Goal: Task Accomplishment & Management: Complete application form

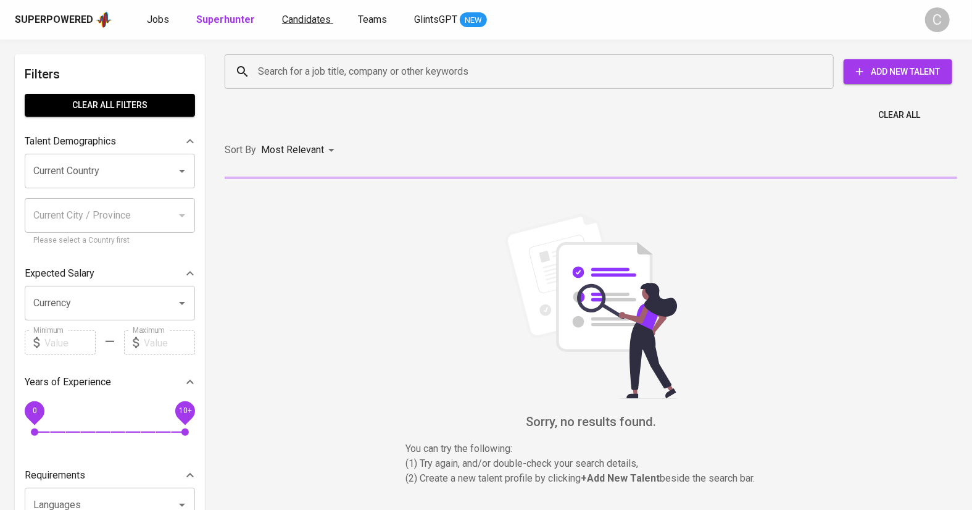
click at [297, 18] on span "Candidates" at bounding box center [306, 20] width 49 height 12
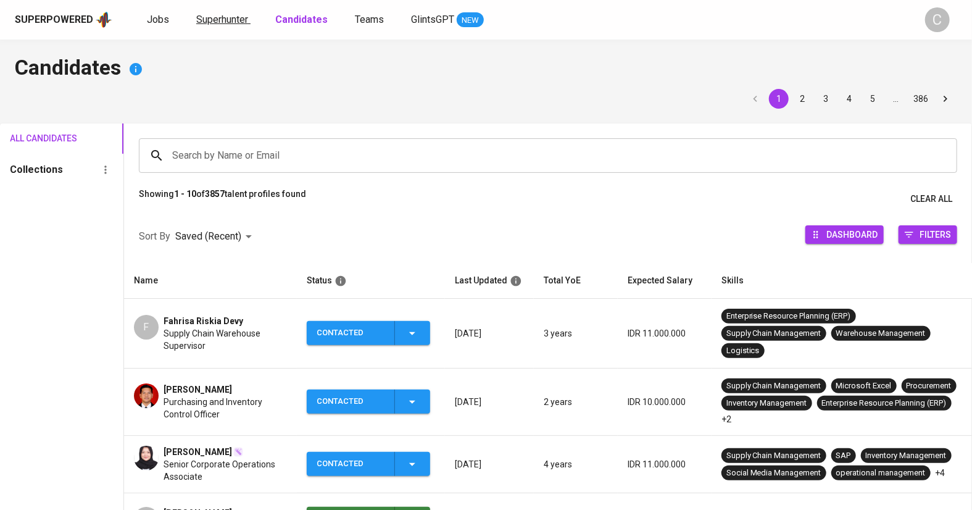
click at [226, 20] on span "Superhunter" at bounding box center [222, 20] width 52 height 12
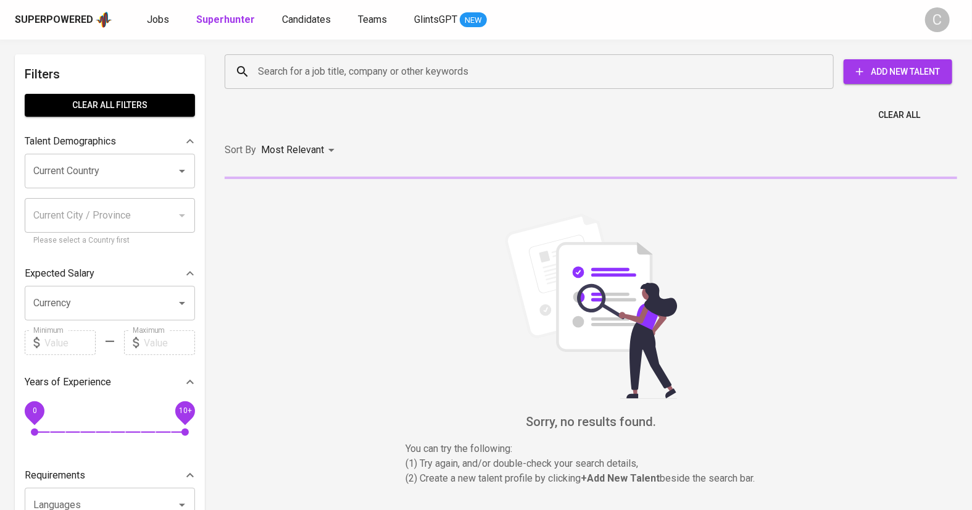
click at [320, 72] on input "Search for a job title, company or other keywords" at bounding box center [532, 71] width 555 height 23
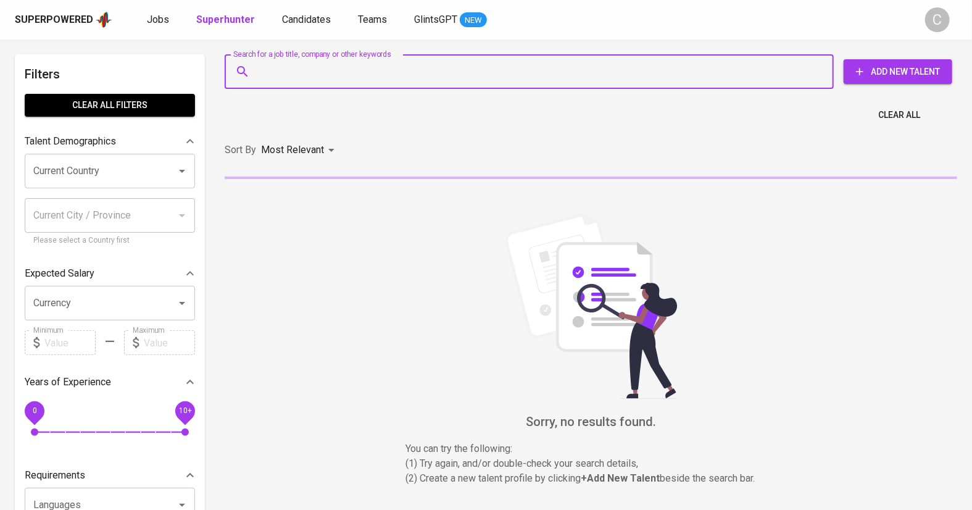
paste input "aldiwild77@gmail.com"
type input "aldiwild77@gmail.com"
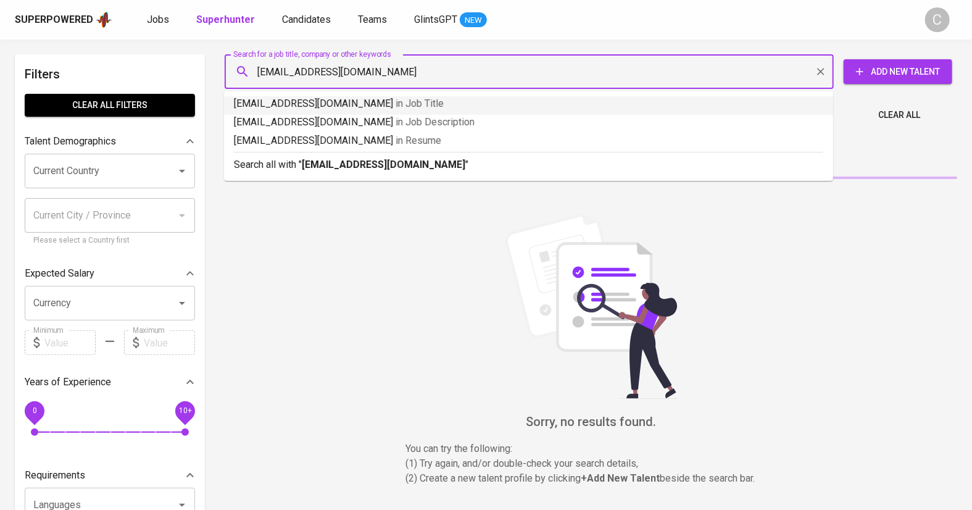
click at [351, 167] on b "aldiwild77@gmail.com" at bounding box center [384, 165] width 164 height 12
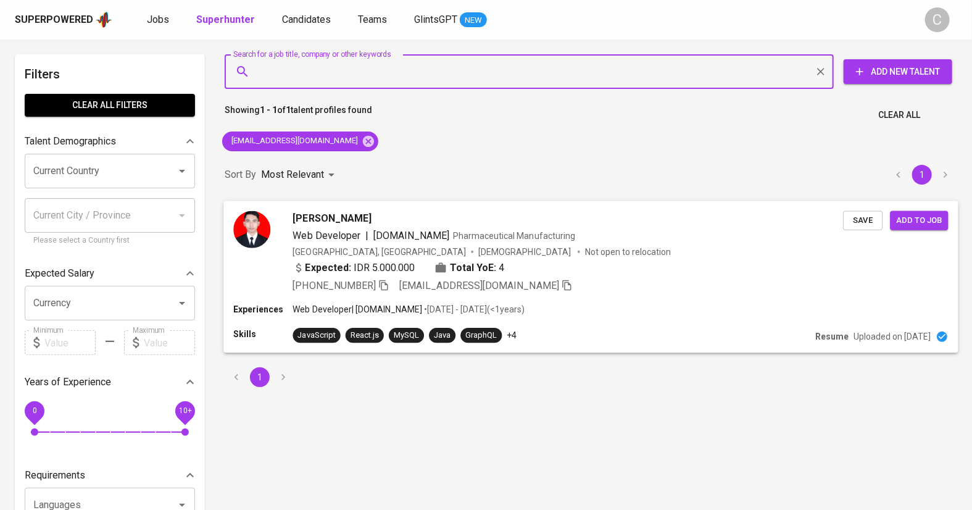
click at [866, 217] on span "Save" at bounding box center [862, 220] width 27 height 14
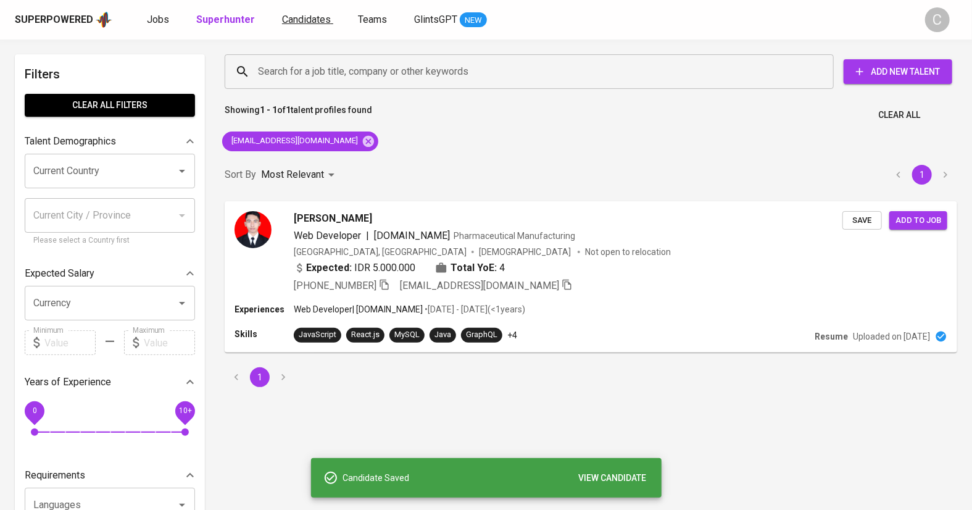
click at [292, 21] on span "Candidates" at bounding box center [306, 20] width 49 height 12
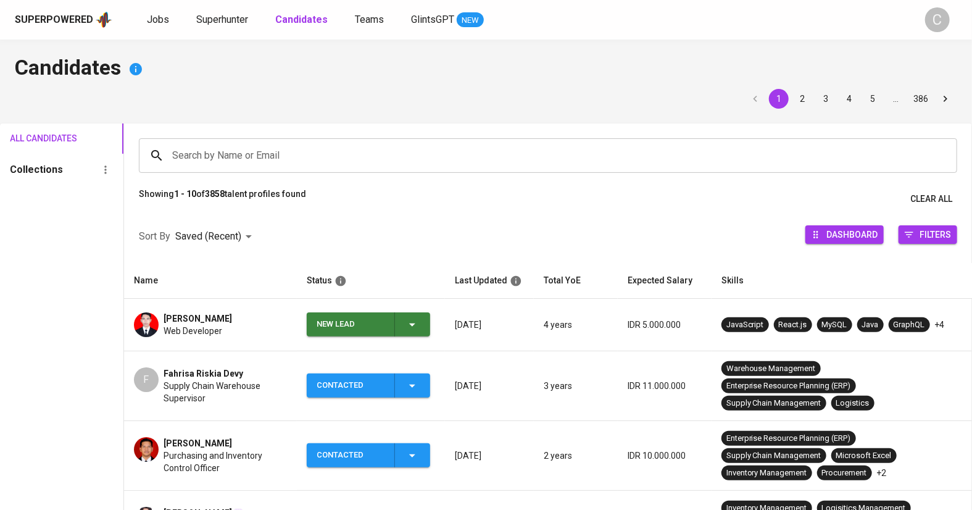
click at [420, 326] on icon "button" at bounding box center [412, 324] width 15 height 15
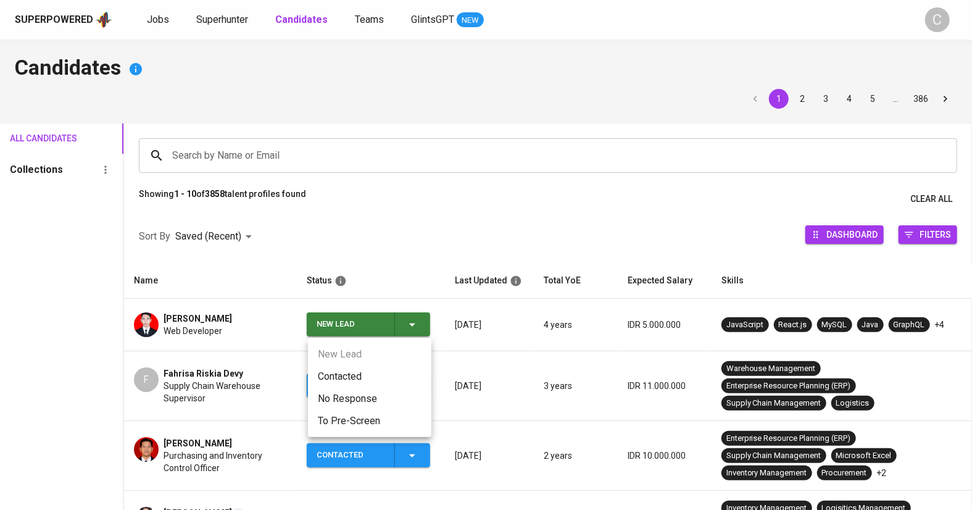
click at [341, 377] on li "Contacted" at bounding box center [369, 376] width 123 height 22
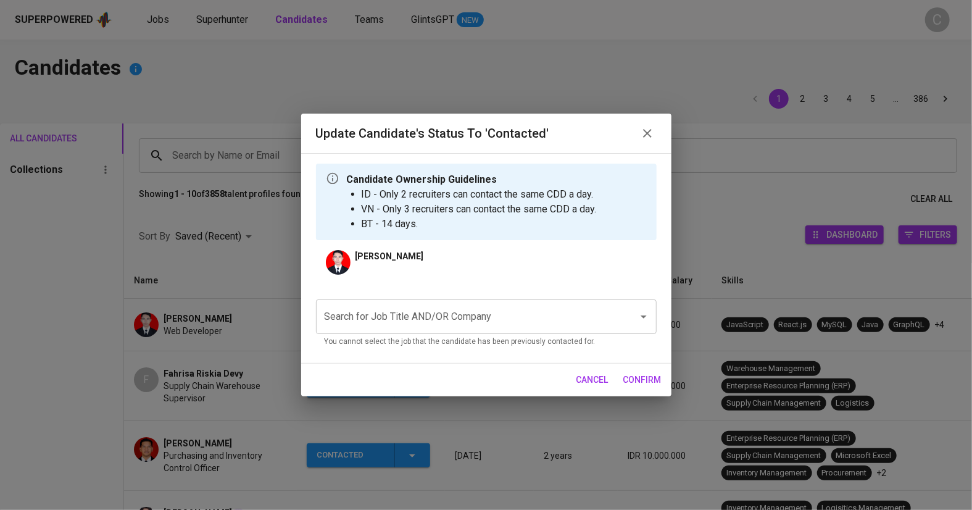
click at [381, 313] on input "Search for Job Title AND/OR Company" at bounding box center [469, 316] width 295 height 23
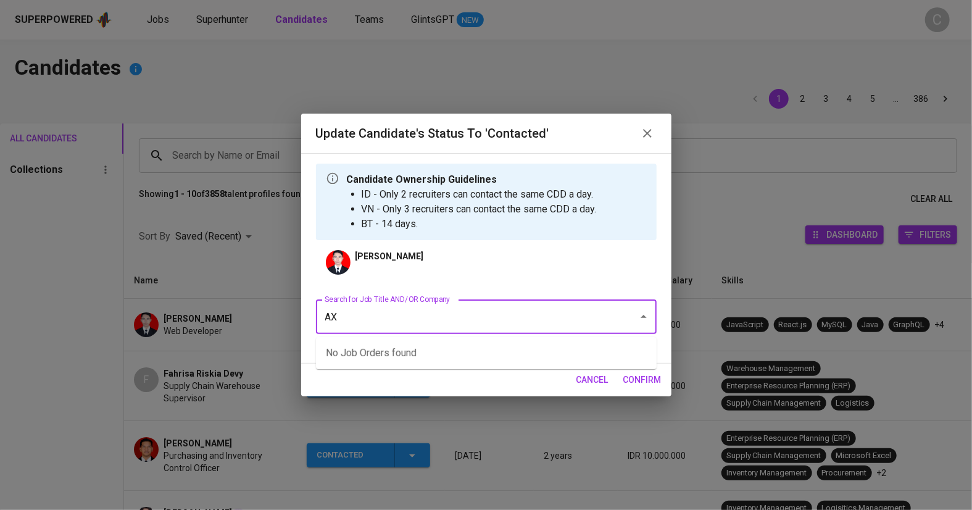
type input "A"
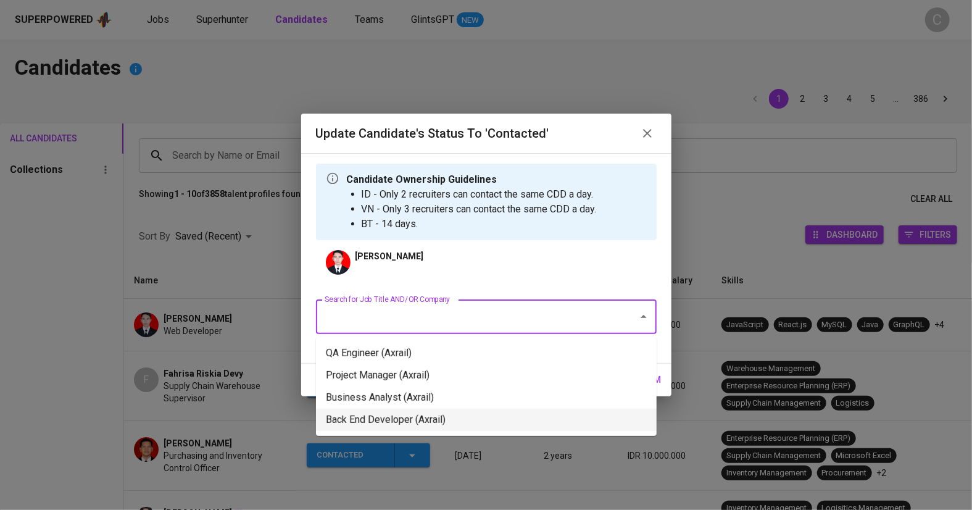
click at [383, 425] on li "Back End Developer (Axrail)" at bounding box center [486, 420] width 341 height 22
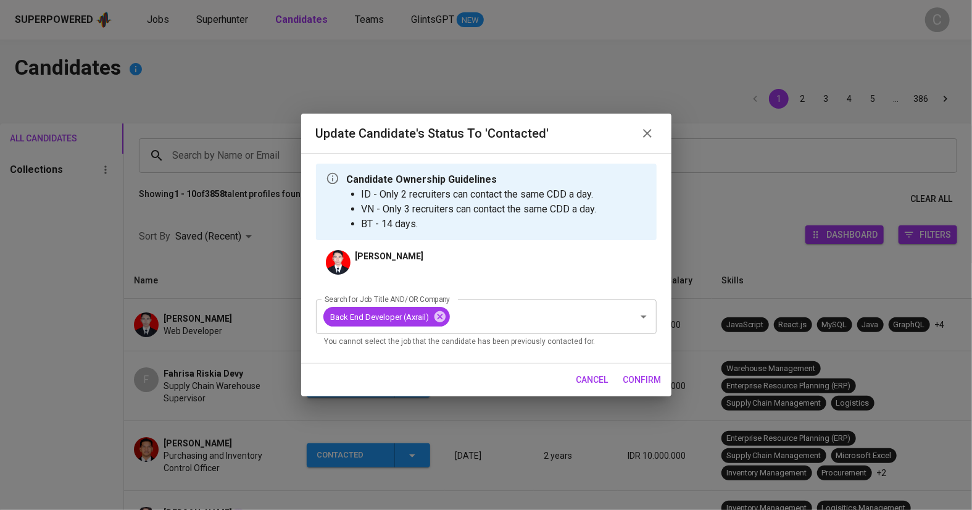
click at [643, 384] on span "confirm" at bounding box center [642, 379] width 38 height 15
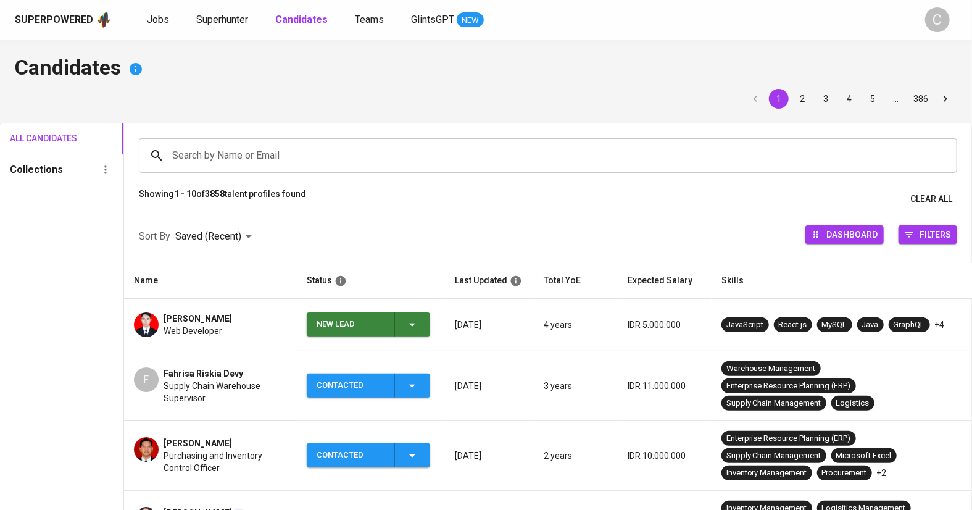
click at [246, 156] on input "Search by Name or Email" at bounding box center [551, 155] width 764 height 23
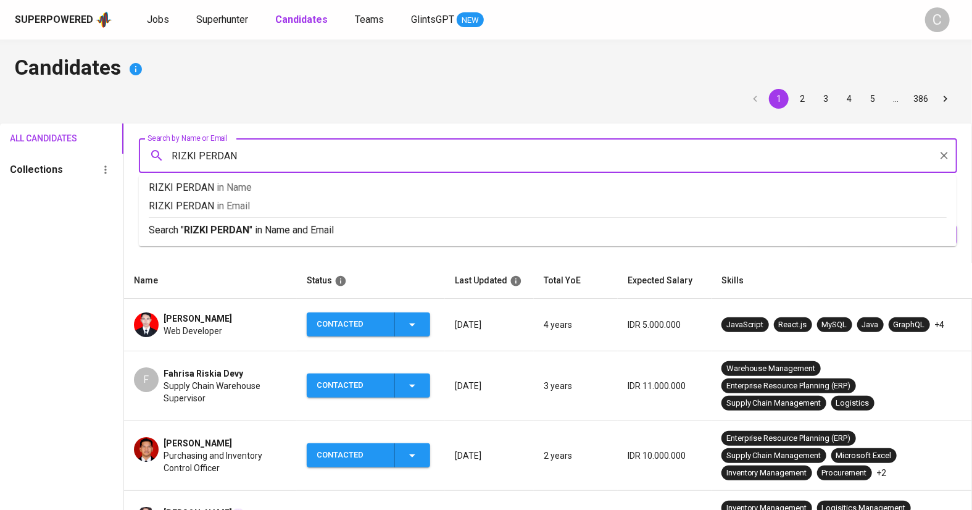
type input "RIZKI PERDANA"
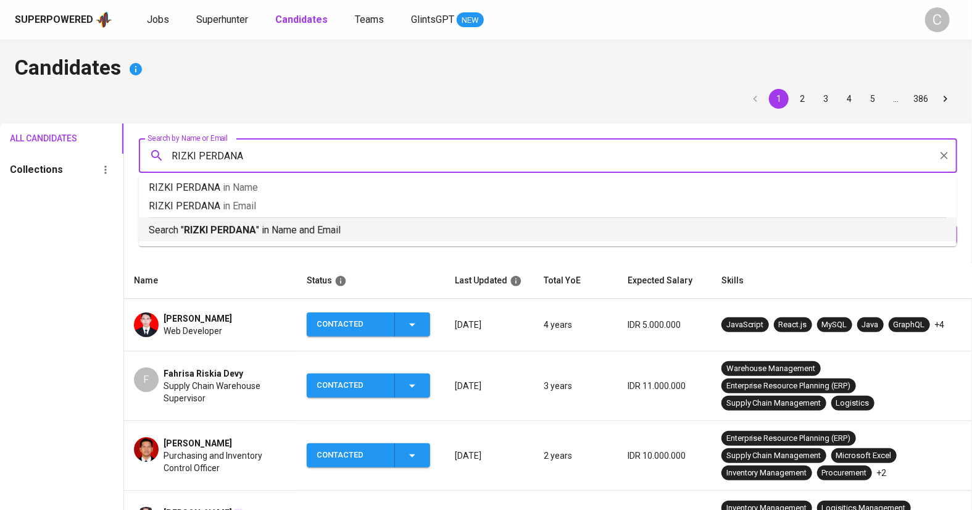
click at [221, 225] on b "RIZKI PERDANA" at bounding box center [220, 230] width 72 height 12
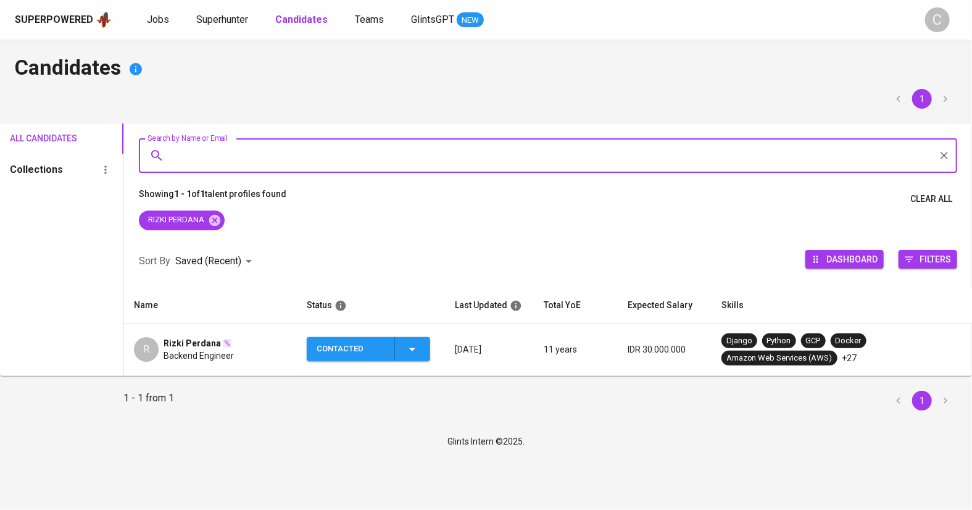
click at [406, 355] on icon "button" at bounding box center [412, 349] width 15 height 15
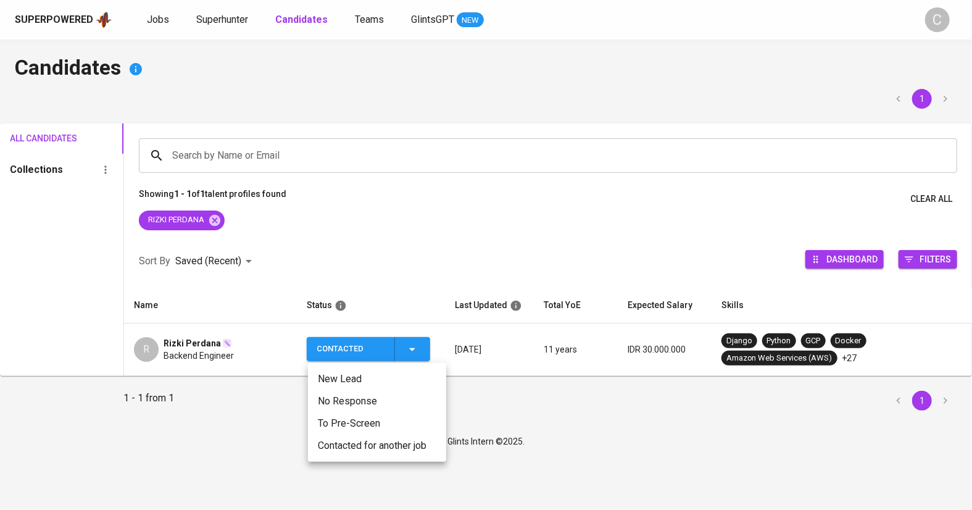
click at [372, 447] on li "Contacted for another job" at bounding box center [377, 445] width 138 height 22
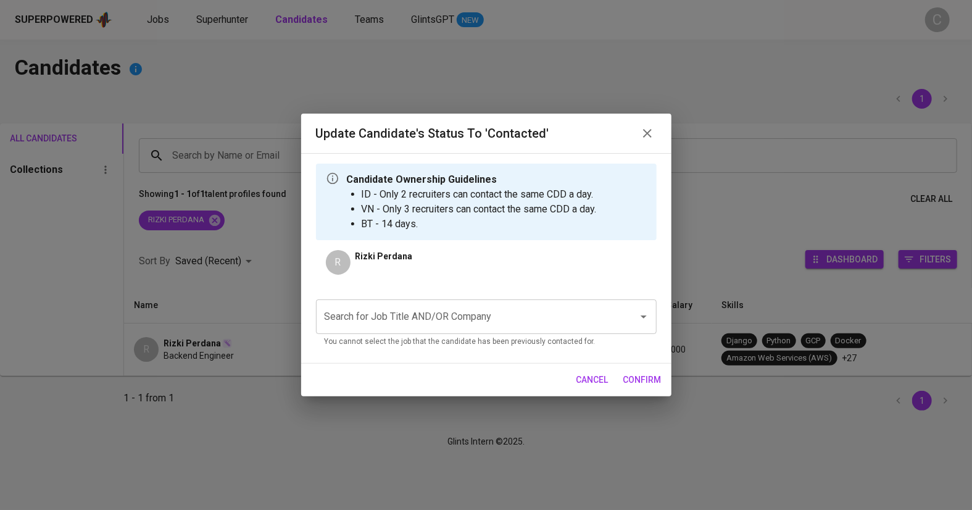
click at [386, 325] on input "Search for Job Title AND/OR Company" at bounding box center [469, 316] width 295 height 23
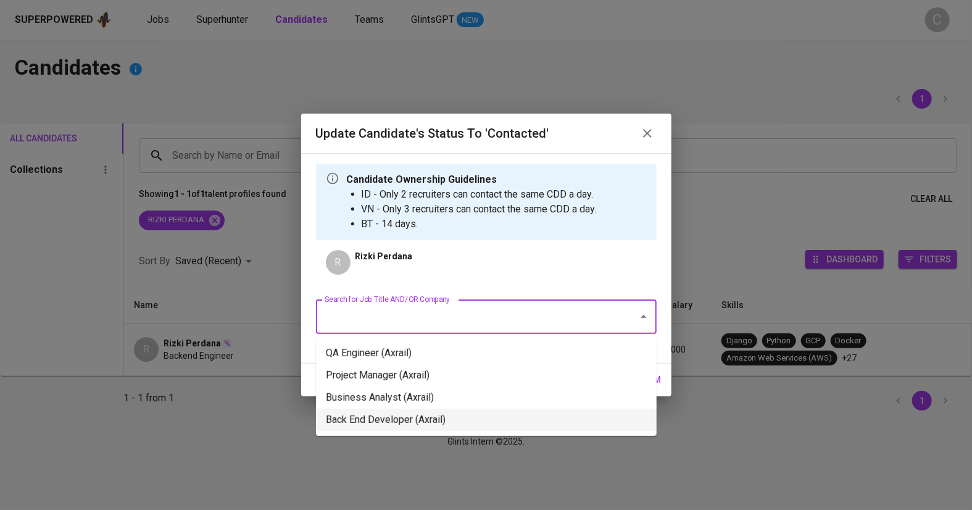
click at [396, 422] on li "Back End Developer (Axrail)" at bounding box center [486, 420] width 341 height 22
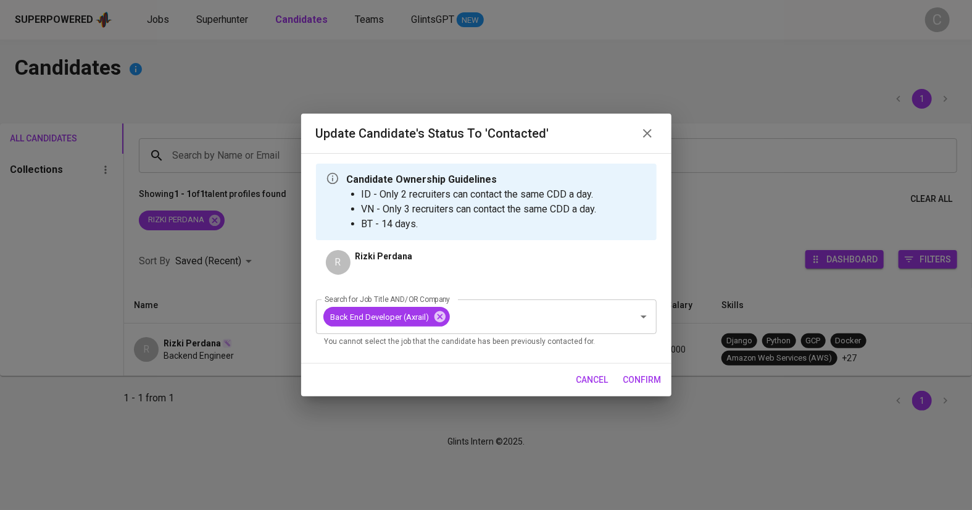
click at [642, 386] on span "confirm" at bounding box center [642, 379] width 38 height 15
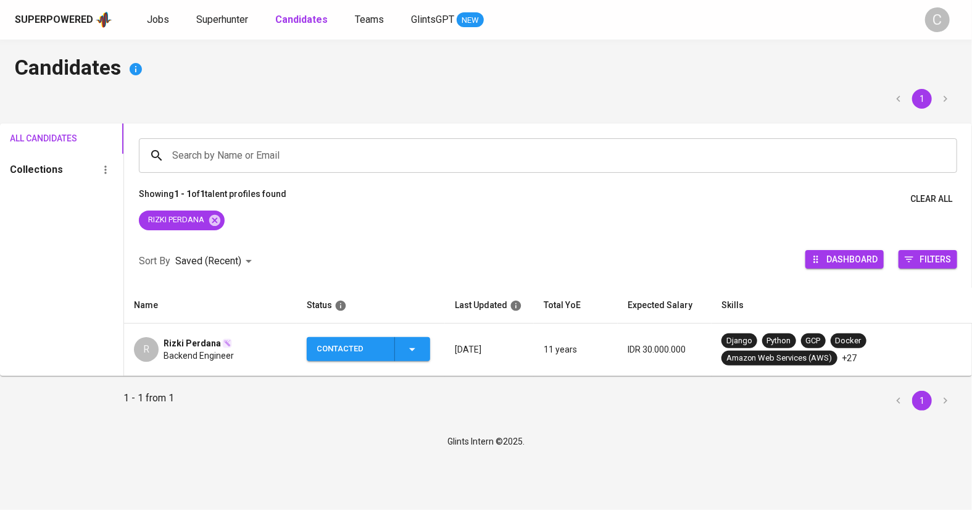
click at [246, 349] on div "R Rizki Perdana Backend Engineer" at bounding box center [210, 349] width 153 height 25
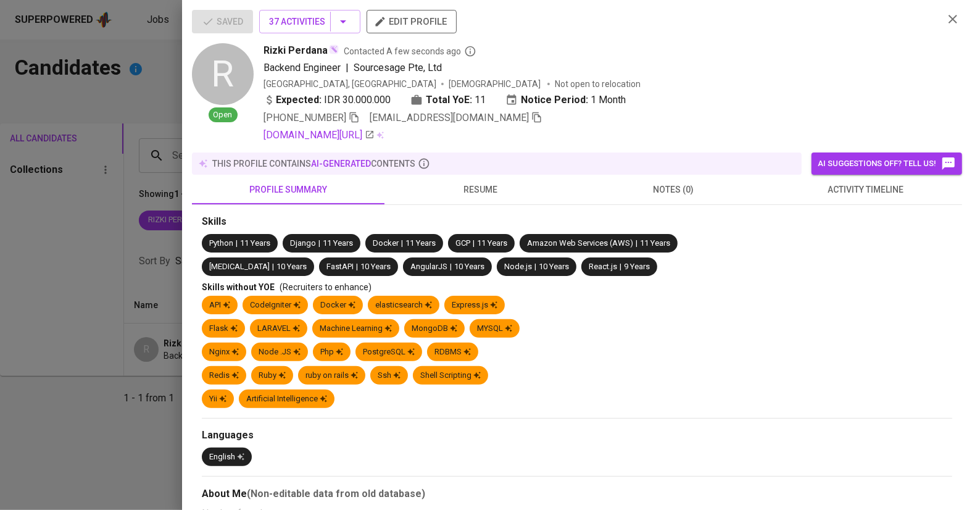
click at [128, 383] on div at bounding box center [486, 255] width 972 height 510
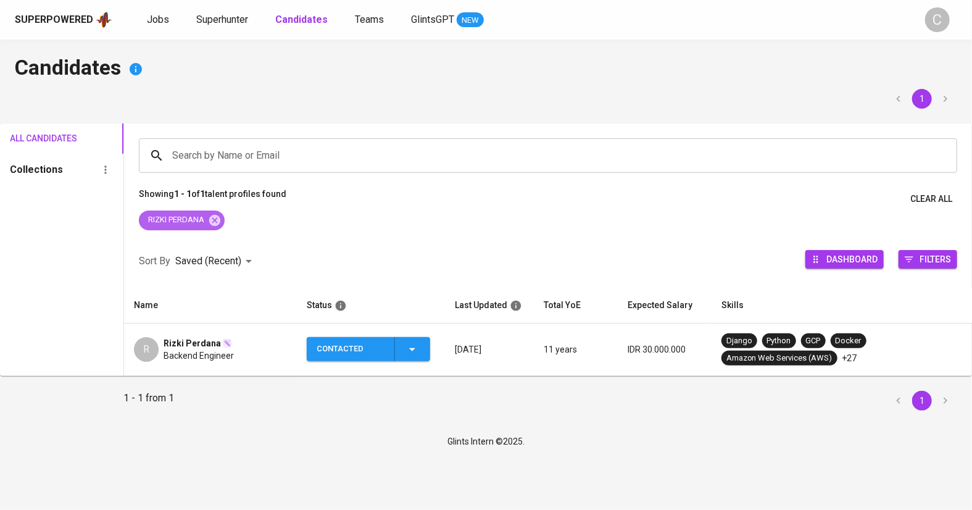
click at [215, 212] on div "RIZKI PERDANA" at bounding box center [182, 220] width 86 height 20
click at [216, 216] on icon at bounding box center [214, 219] width 11 height 11
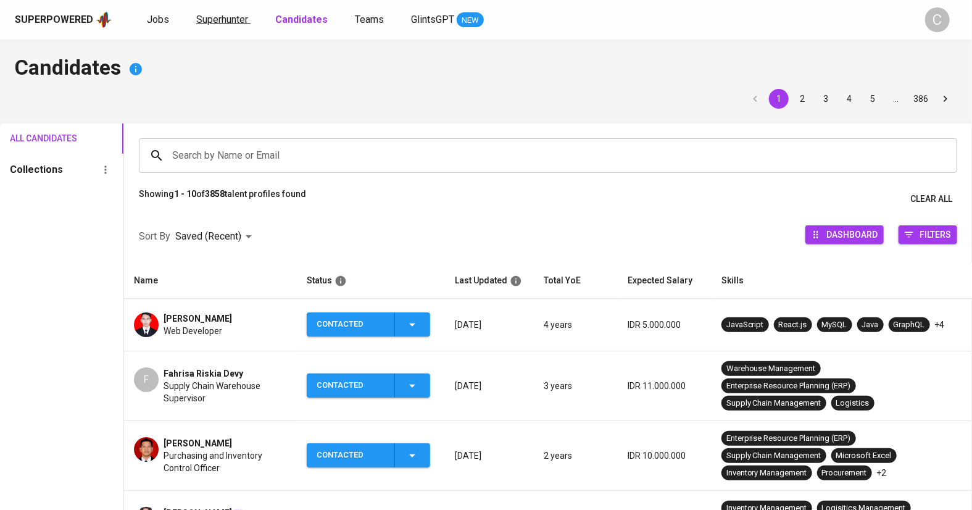
click at [209, 15] on span "Superhunter" at bounding box center [222, 20] width 52 height 12
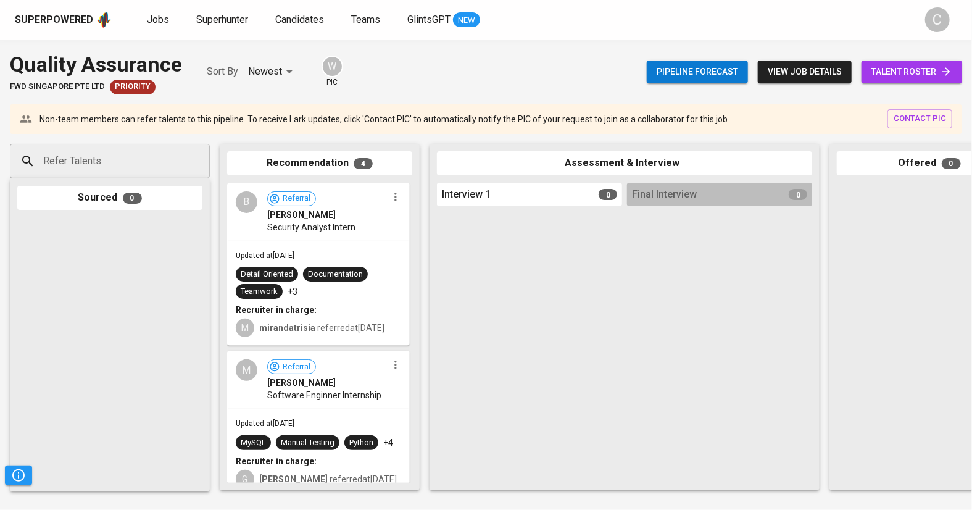
click at [920, 66] on span "talent roster" at bounding box center [911, 71] width 81 height 15
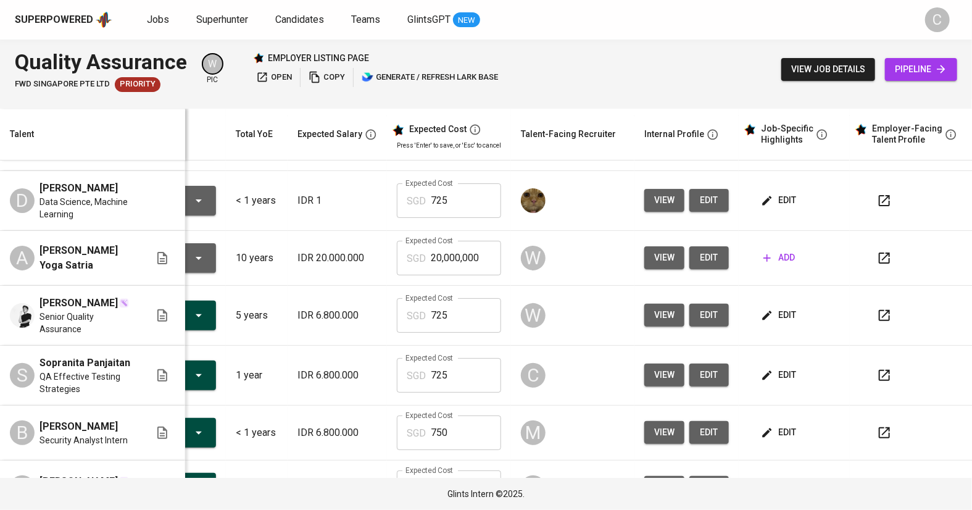
scroll to position [160, 96]
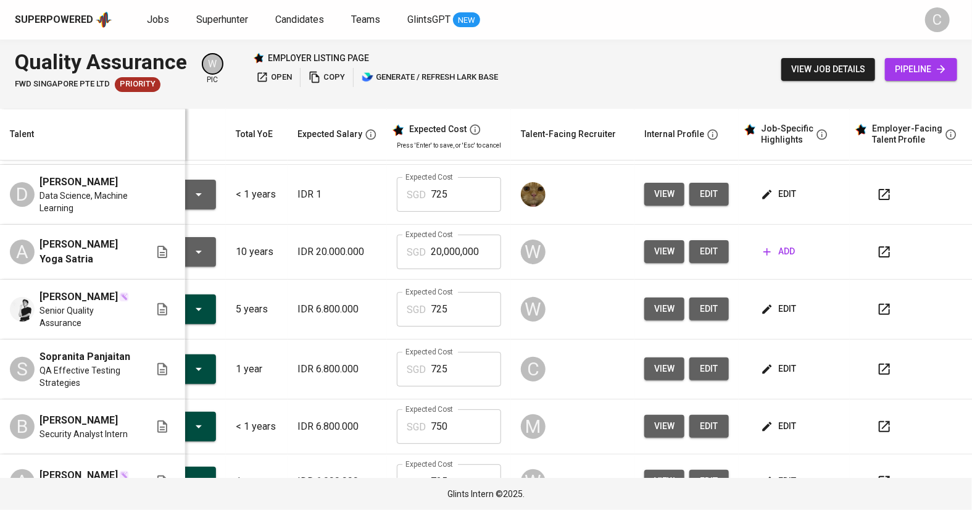
click at [649, 372] on button "view" at bounding box center [664, 368] width 40 height 23
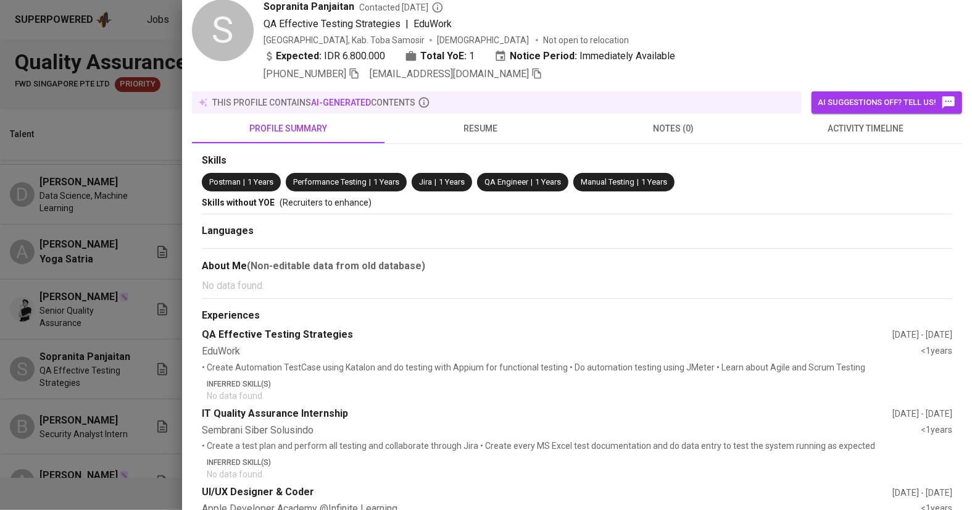
scroll to position [44, 0]
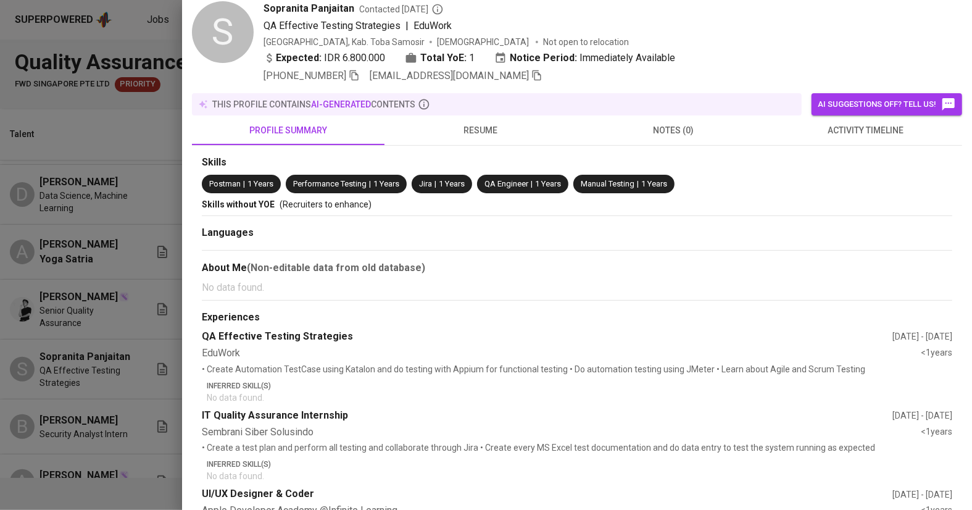
click at [469, 130] on span "resume" at bounding box center [481, 130] width 178 height 15
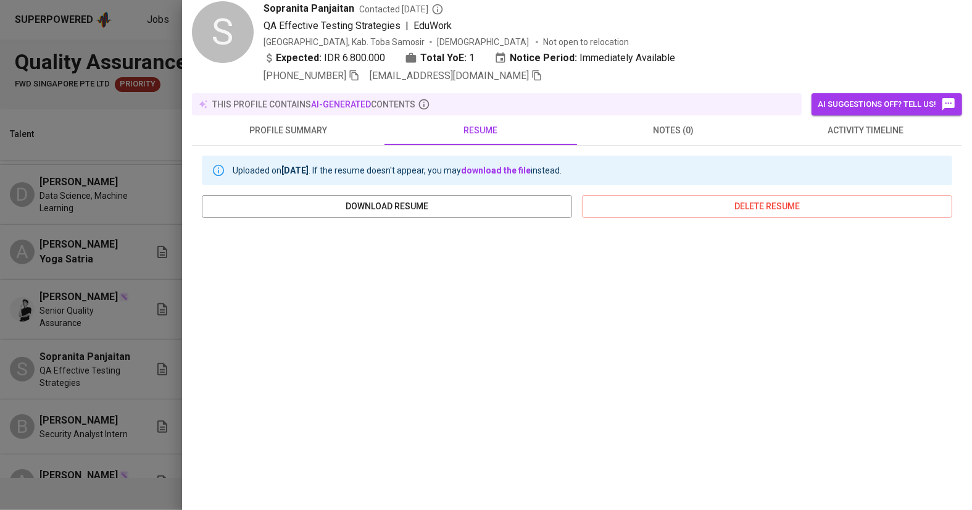
click at [63, 340] on div at bounding box center [486, 255] width 972 height 510
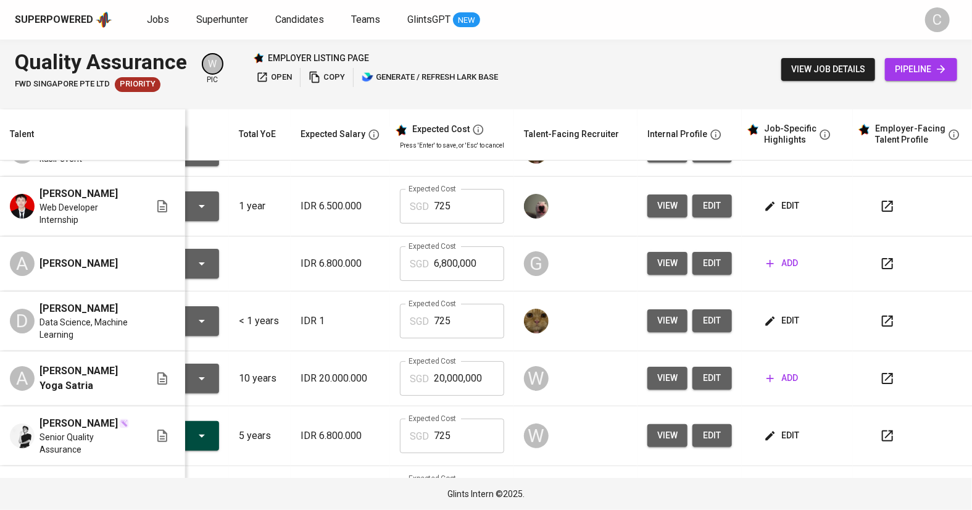
scroll to position [0, 93]
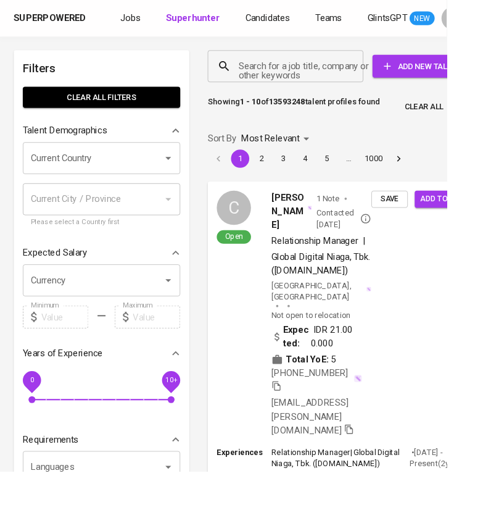
click at [313, 64] on input "Search for a job title, company or other keywords" at bounding box center [312, 71] width 114 height 23
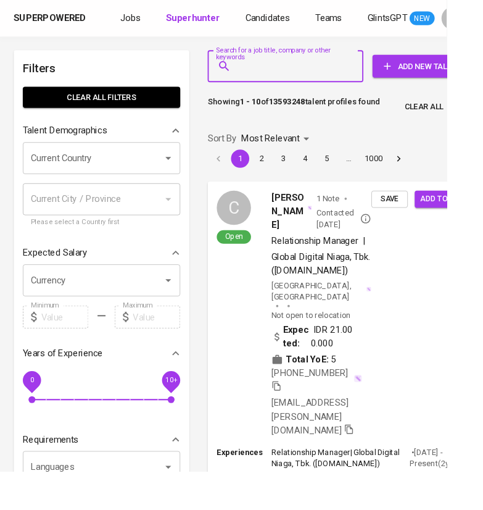
paste input "muhamadhariyanto.personal@gmail.com"
type input "muhamadhariyanto.personal@gmail.com"
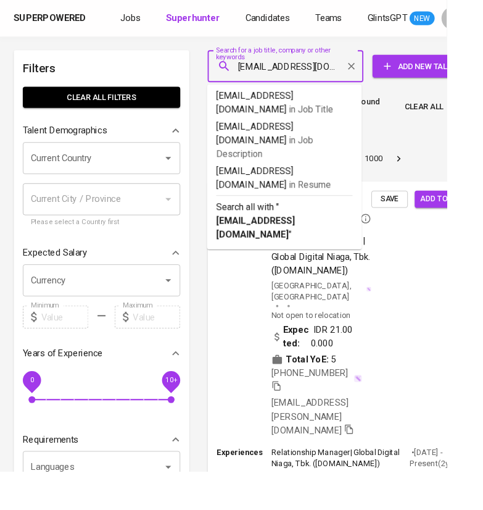
scroll to position [0, 73]
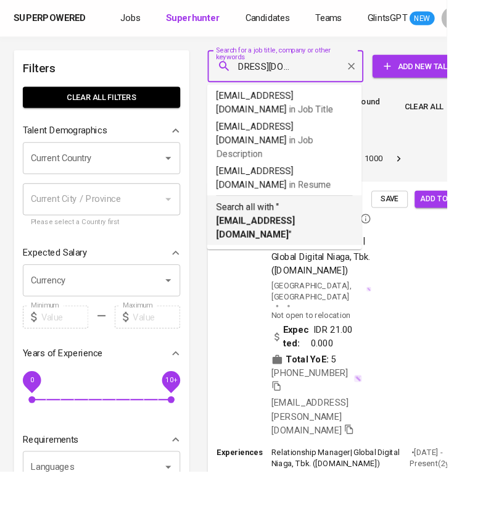
click at [281, 233] on b "muhamadhariyanto.personal@gmail.com" at bounding box center [276, 246] width 85 height 27
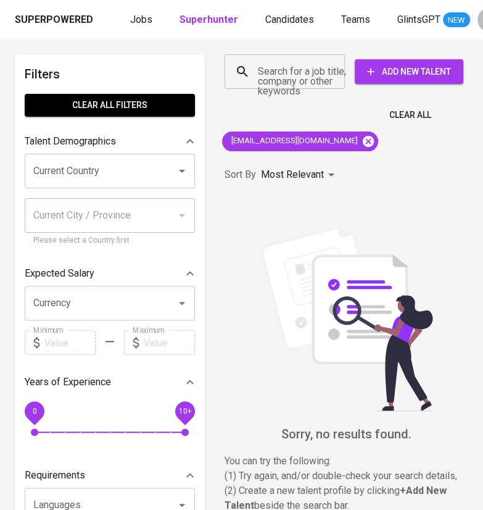
click at [374, 143] on icon at bounding box center [368, 140] width 11 height 11
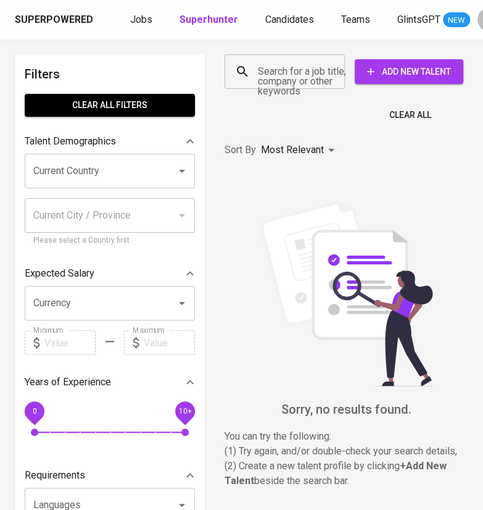
click at [287, 88] on div "Search for a job title, company or other keywords" at bounding box center [285, 71] width 120 height 35
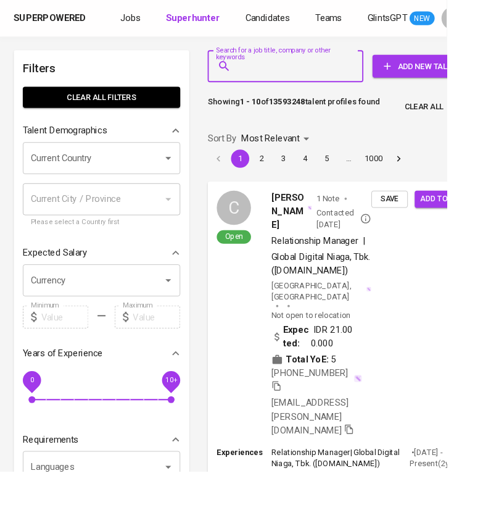
paste input "reinsword.work@outlook.com"
type input "reinsword.work@outlook.com"
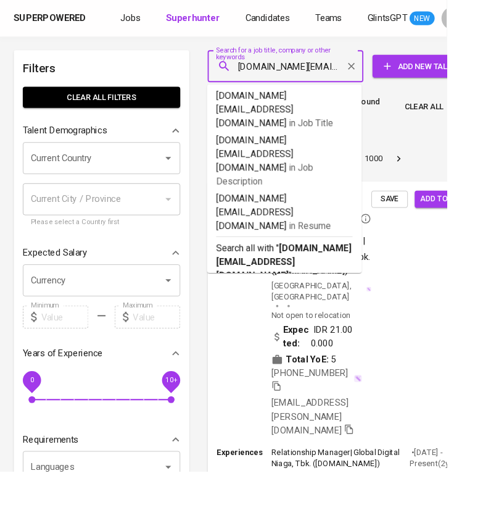
scroll to position [0, 23]
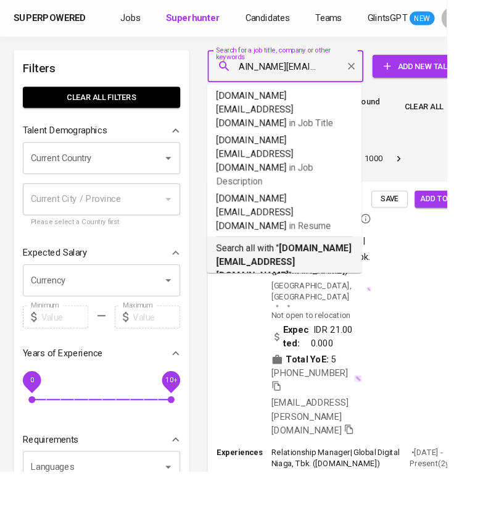
click at [294, 261] on p "Search all with " reinsword.work@outlook.com "" at bounding box center [307, 283] width 147 height 44
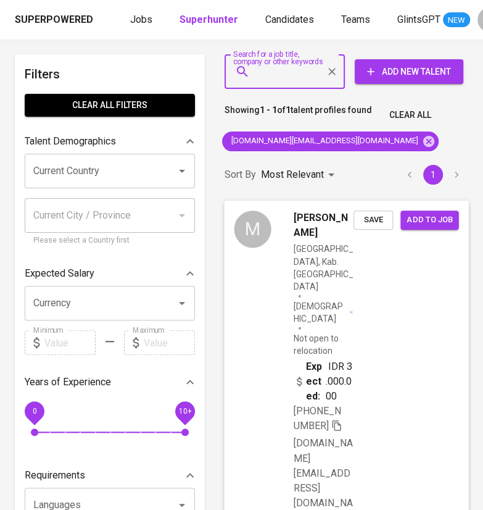
click at [367, 220] on span "Save" at bounding box center [373, 220] width 27 height 14
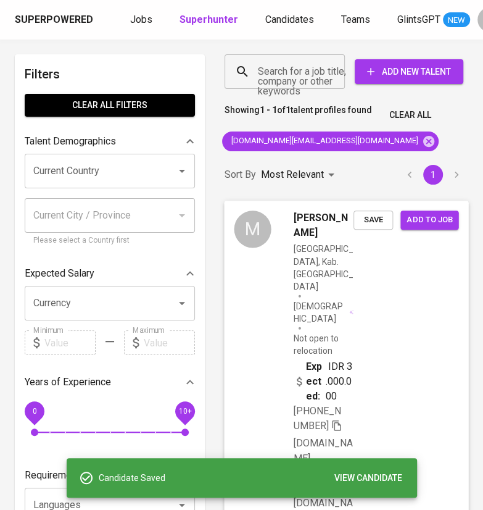
click at [417, 212] on button "Add to job" at bounding box center [429, 219] width 58 height 19
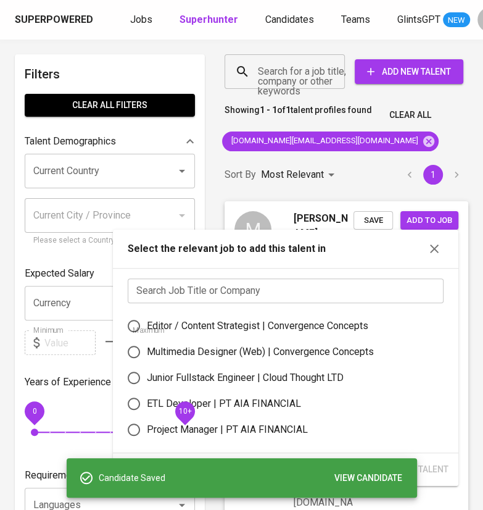
click at [292, 296] on input "text" at bounding box center [286, 290] width 316 height 25
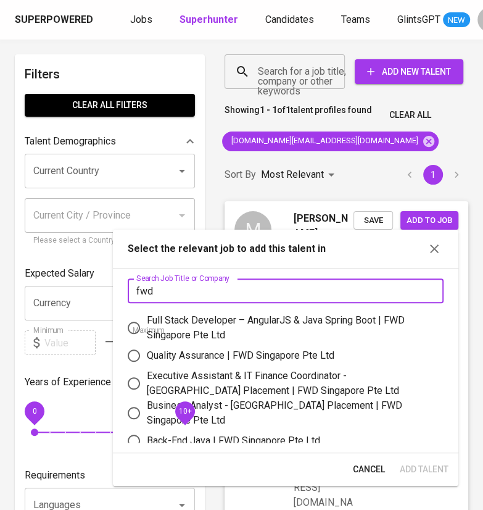
type input "fwd"
click at [244, 351] on div "Quality Assurance | FWD Singapore Pte Ltd" at bounding box center [241, 355] width 188 height 15
click at [147, 351] on input "Quality Assurance | FWD Singapore Pte Ltd" at bounding box center [134, 355] width 26 height 26
radio input "true"
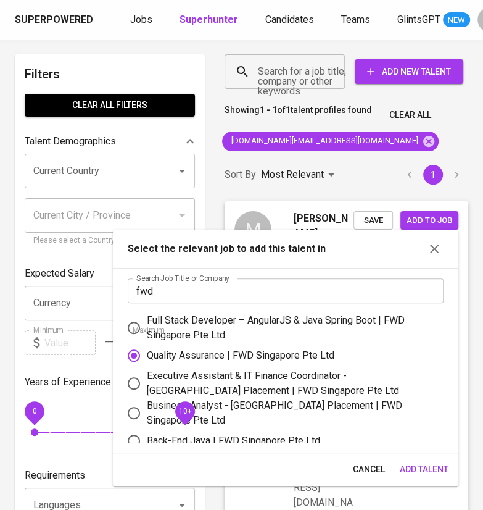
click at [409, 468] on span "Add Talent" at bounding box center [424, 469] width 49 height 15
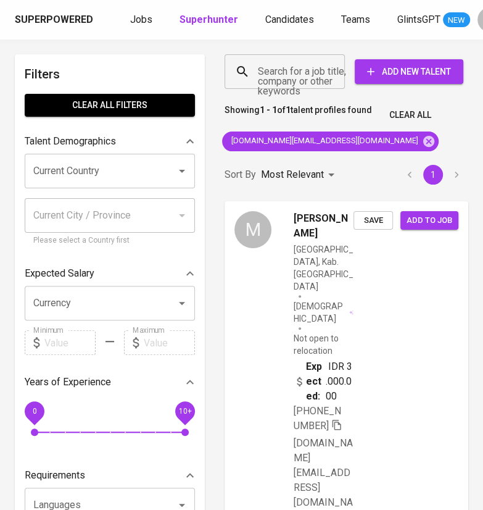
click at [338, 142] on span "reinsword.work@outlook.com" at bounding box center [324, 141] width 204 height 12
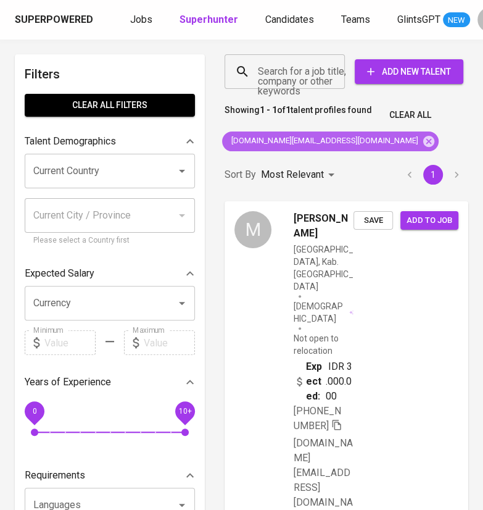
click at [340, 141] on span "reinsword.work@outlook.com" at bounding box center [324, 141] width 204 height 12
click at [422, 141] on icon at bounding box center [429, 142] width 14 height 14
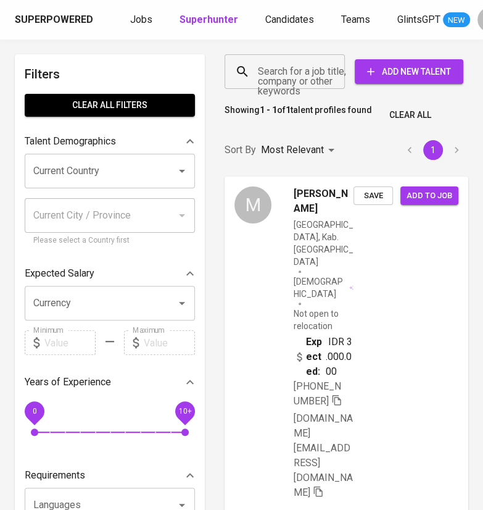
click at [296, 89] on div "Search for a job title, company or other keywords Search for a job title, compa…" at bounding box center [344, 71] width 244 height 39
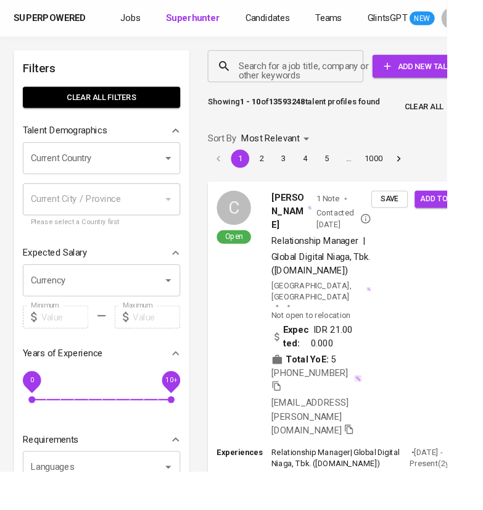
click at [312, 83] on div "Search for a job title, company or other keywords" at bounding box center [309, 71] width 168 height 35
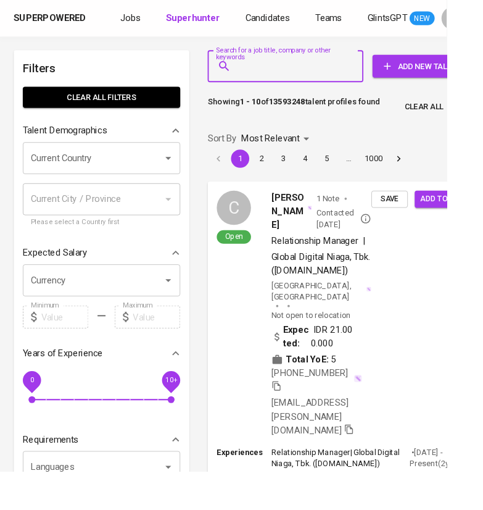
paste input "dedyhartono422@gmail.com"
type input "dedyhartono422@gmail.com"
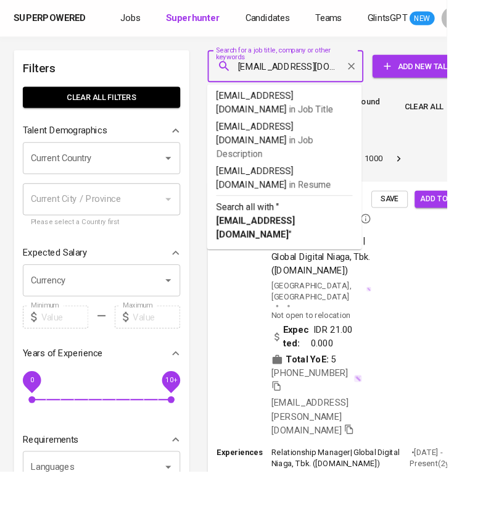
scroll to position [0, 19]
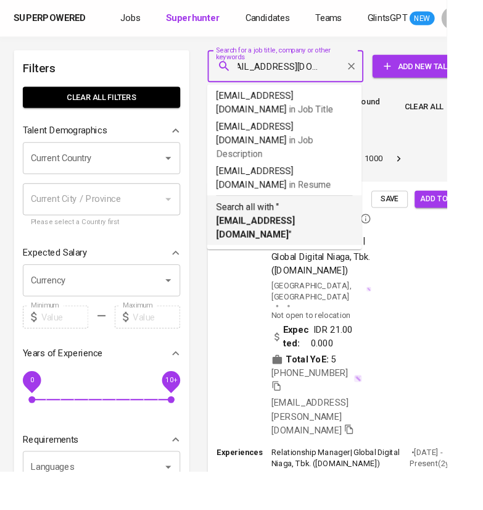
click at [280, 233] on b "dedyhartono422@gmail.com" at bounding box center [276, 246] width 85 height 27
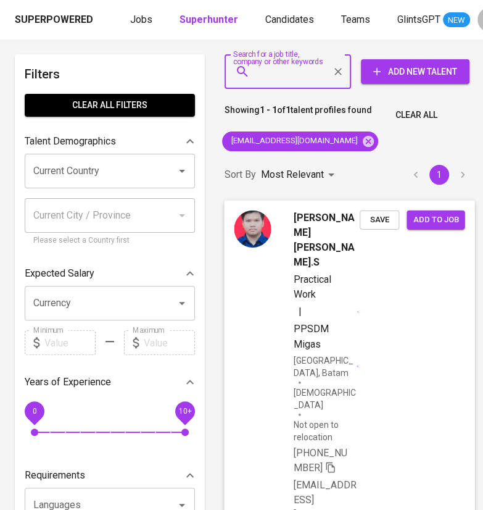
click at [383, 217] on span "Save" at bounding box center [379, 219] width 27 height 14
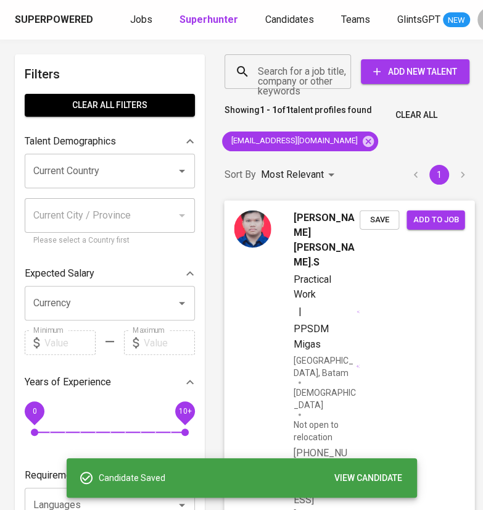
click at [441, 220] on span "Add to job" at bounding box center [436, 219] width 46 height 14
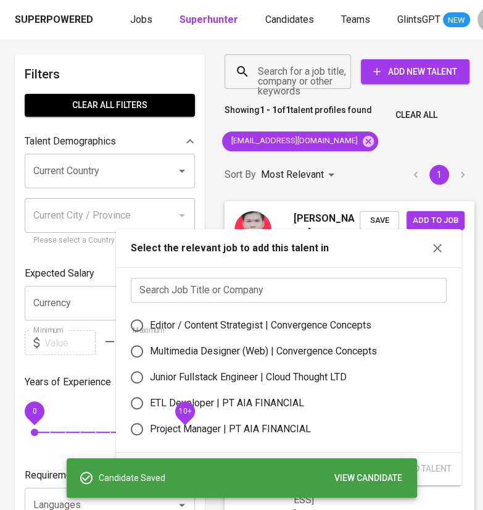
click at [338, 286] on input "text" at bounding box center [289, 290] width 316 height 25
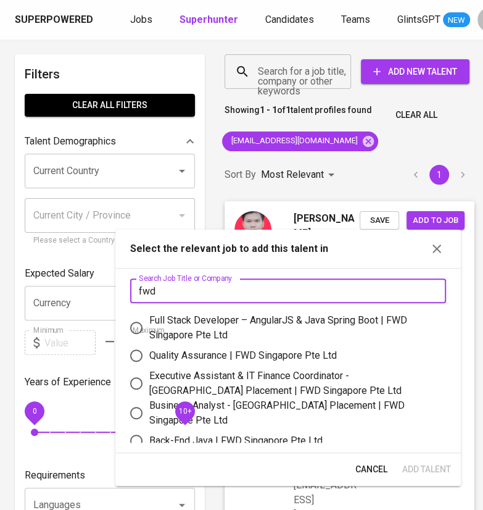
type input "fwd"
click at [233, 355] on div "Quality Assurance | FWD Singapore Pte Ltd" at bounding box center [243, 355] width 188 height 15
click at [149, 355] on input "Quality Assurance | FWD Singapore Pte Ltd" at bounding box center [136, 355] width 26 height 26
radio input "true"
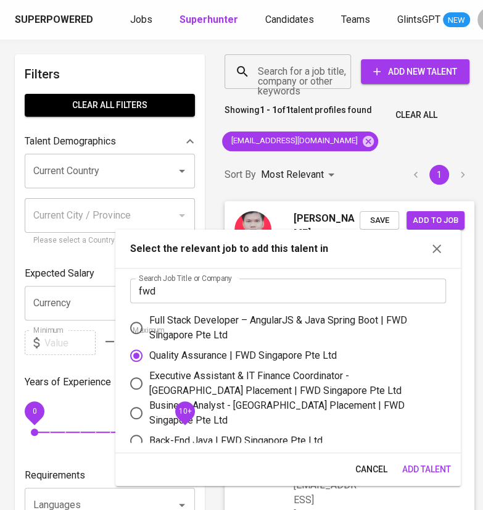
click at [413, 468] on span "Add Talent" at bounding box center [426, 469] width 49 height 15
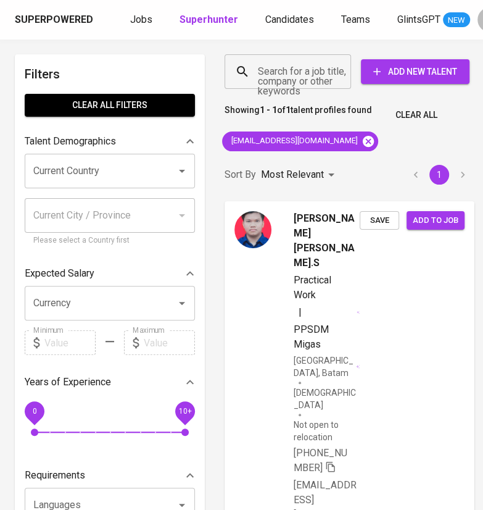
click at [362, 140] on icon at bounding box center [369, 142] width 14 height 14
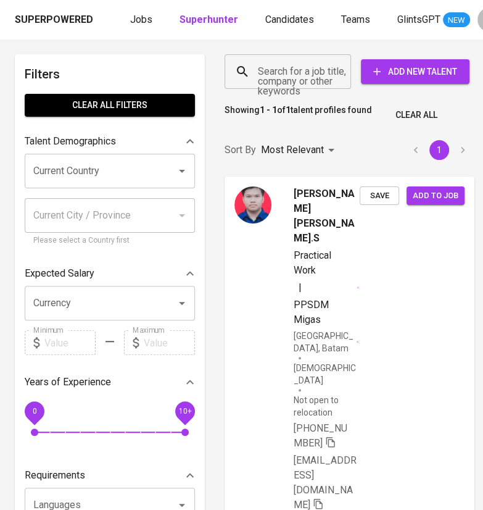
click at [302, 88] on div "Search for a job title, company or other keywords" at bounding box center [288, 71] width 127 height 35
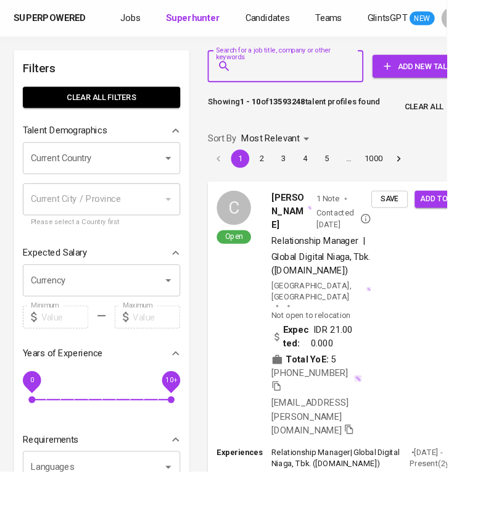
paste input "ikhsanbacan@gmail.com"
type input "ikhsanbacan@gmail.com"
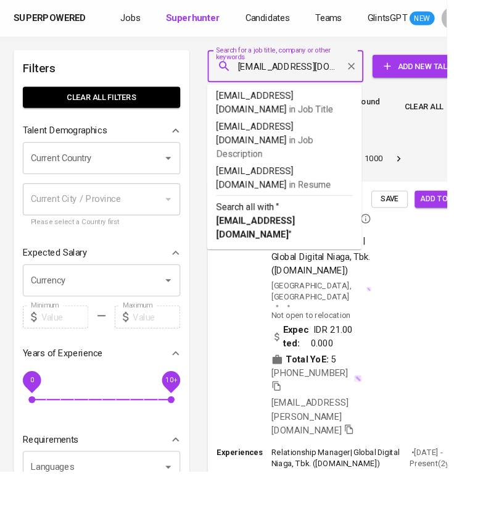
scroll to position [0, 2]
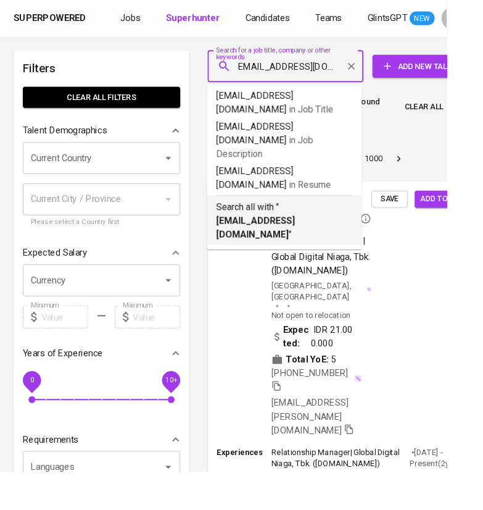
click at [309, 217] on p "Search all with " ikhsanbacan@gmail.com "" at bounding box center [307, 239] width 147 height 44
click at [309, 181] on button "3" at bounding box center [307, 172] width 20 height 20
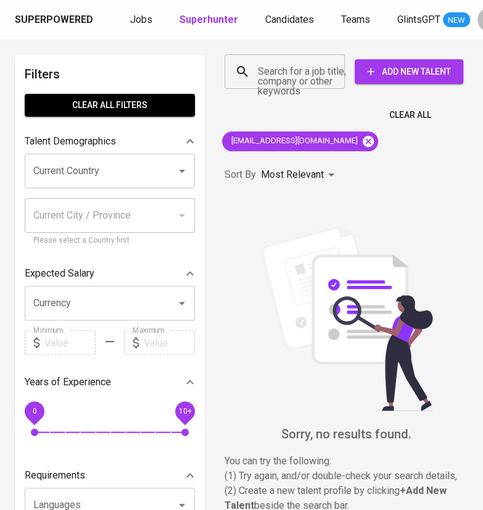
click at [363, 142] on icon at bounding box center [368, 140] width 11 height 11
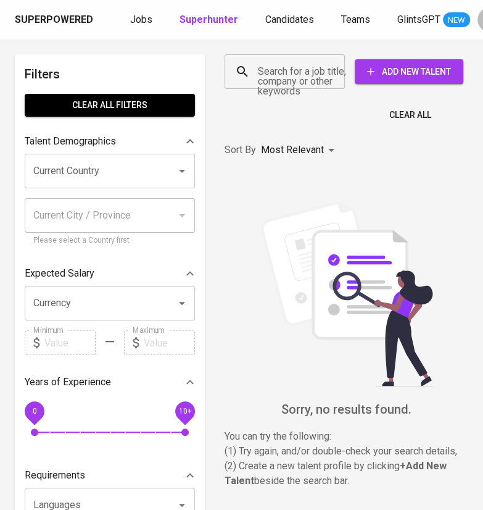
click at [305, 77] on input "Search for a job title, company or other keywords" at bounding box center [288, 71] width 66 height 23
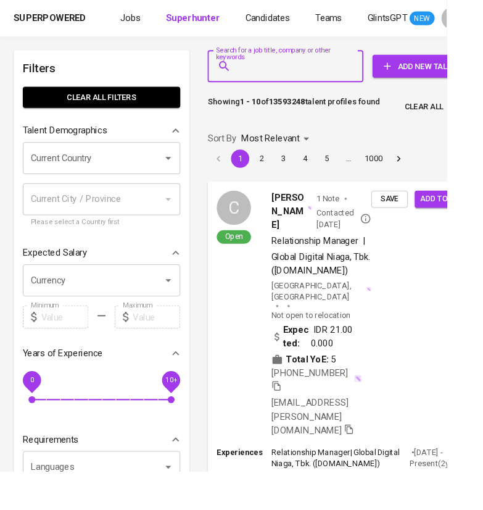
paste input "[EMAIL_ADDRESS][DOMAIN_NAME]"
type input "ikhsanbacan@gmail.com"
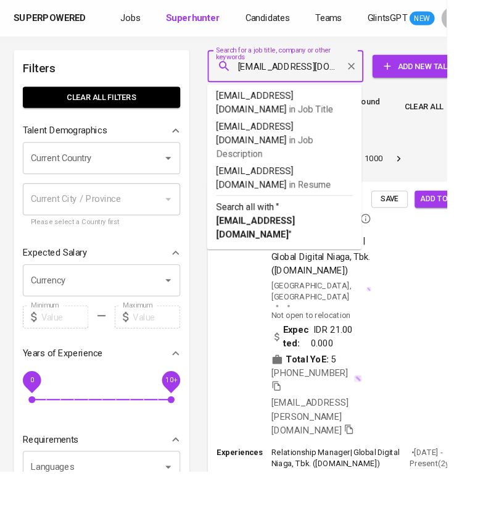
scroll to position [0, 2]
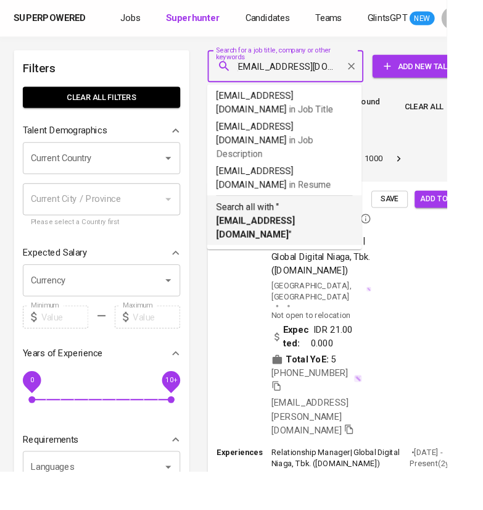
click at [296, 217] on p "Search all with " ikhsanbacan@gmail.com "" at bounding box center [307, 239] width 147 height 44
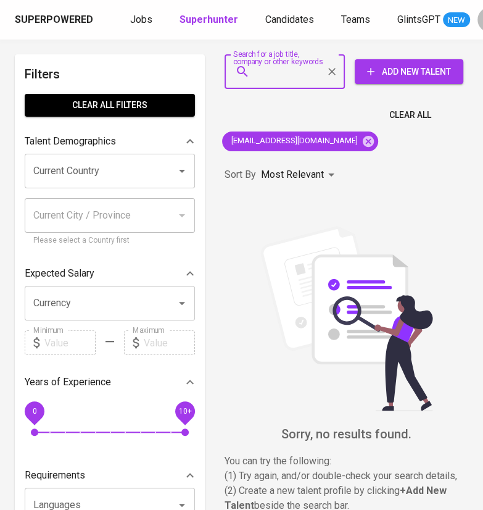
click at [330, 73] on icon "Clear" at bounding box center [331, 71] width 7 height 7
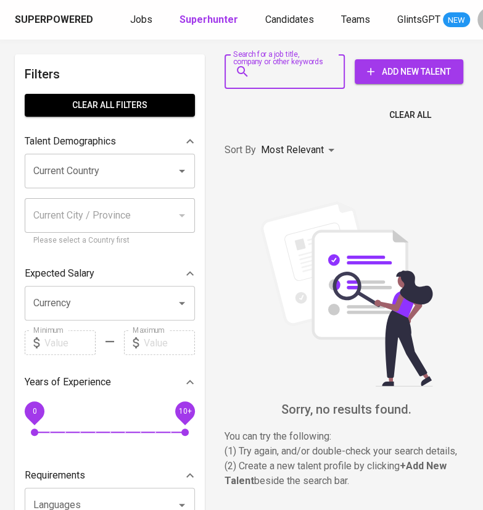
click at [291, 84] on div "Search for a job title, company or other keywords" at bounding box center [285, 71] width 120 height 35
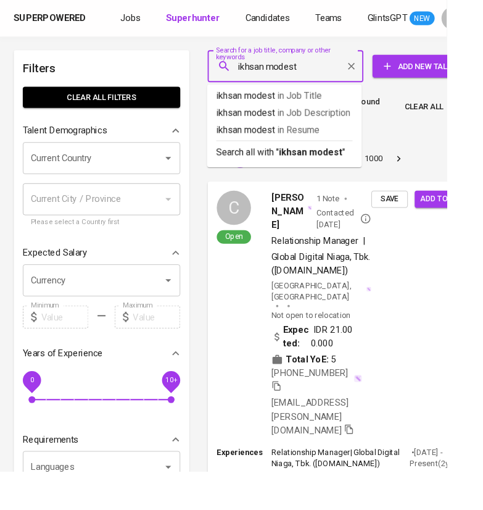
type input "ikhsan modesta"
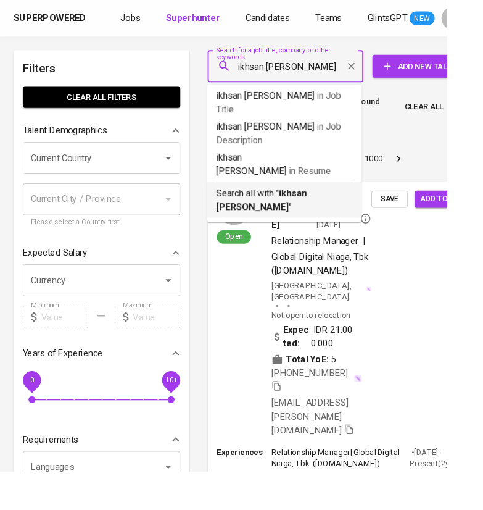
click at [297, 196] on li "Search all with " ikhsan modesta "" at bounding box center [307, 215] width 167 height 39
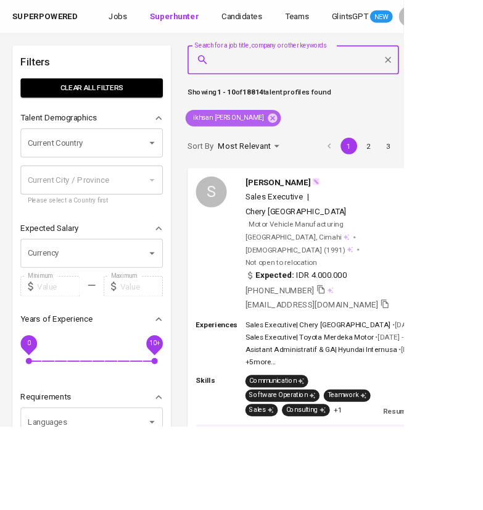
click at [321, 139] on icon at bounding box center [326, 140] width 11 height 11
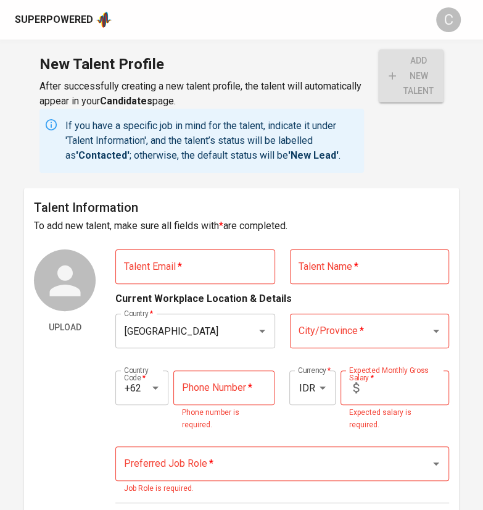
click at [208, 255] on input "text" at bounding box center [194, 266] width 159 height 35
paste input "<ikhsanbacan@gmail.com>"
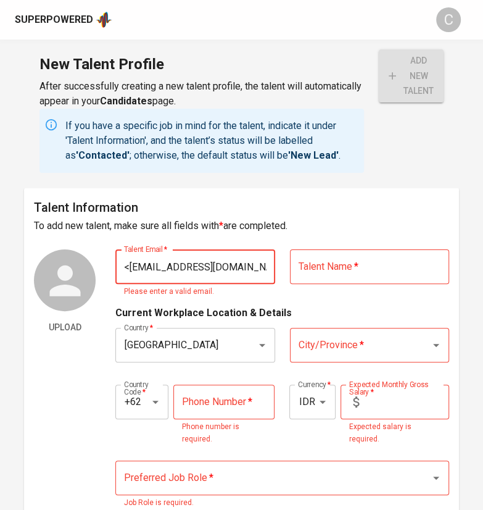
click at [124, 265] on input "<ikhsanbacan@gmail.com" at bounding box center [194, 266] width 159 height 35
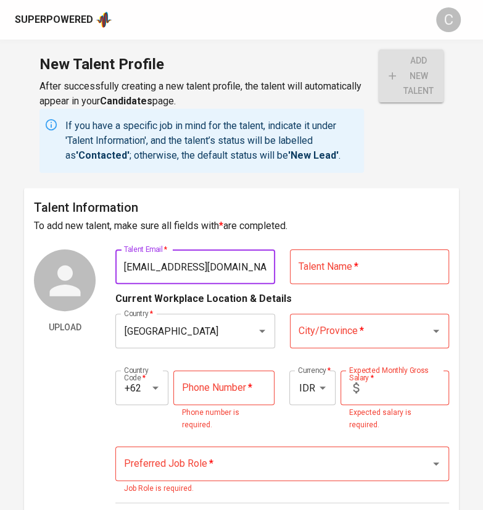
type input "[EMAIL_ADDRESS][DOMAIN_NAME]"
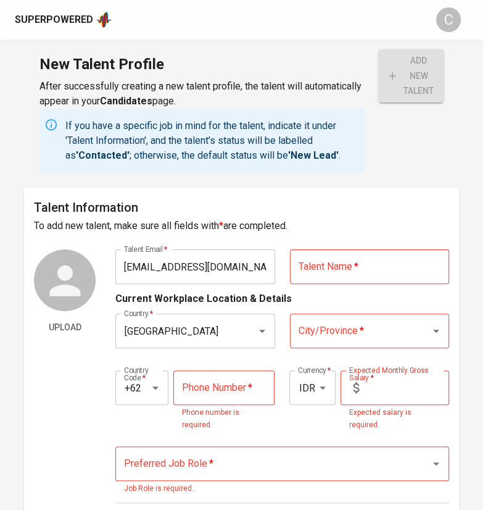
click at [349, 270] on input "text" at bounding box center [369, 266] width 159 height 35
click at [310, 266] on input "[PERSON_NAME]" at bounding box center [369, 266] width 159 height 35
type input "[PERSON_NAME]"
click at [355, 332] on input "City/Province   *" at bounding box center [353, 330] width 114 height 23
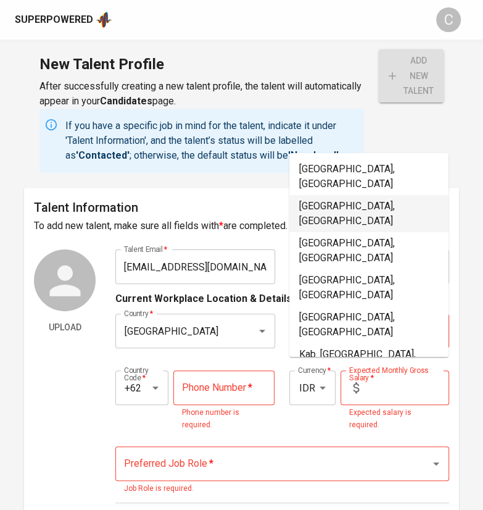
click at [377, 195] on li "Jakarta Timur, DKI Jakarta" at bounding box center [368, 213] width 159 height 37
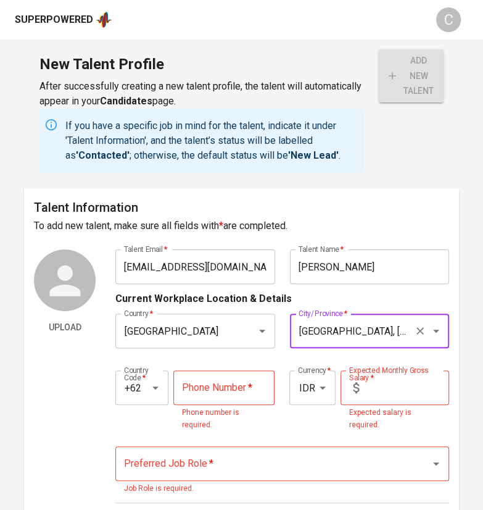
type input "Jakarta Timur, DKI Jakarta"
click at [211, 399] on input "tel" at bounding box center [223, 387] width 101 height 35
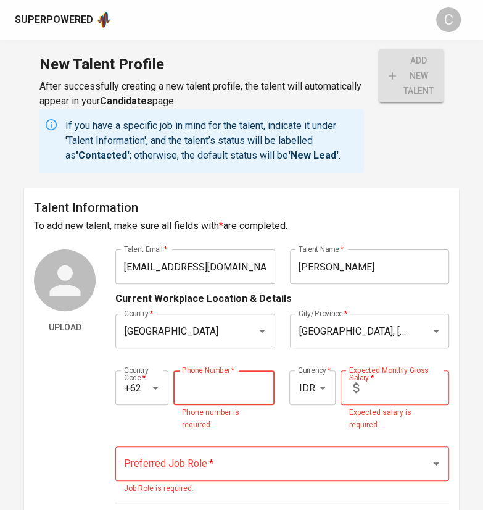
paste input "813-8360-4506"
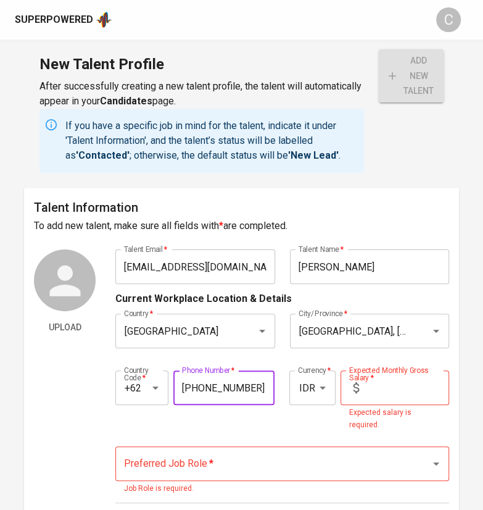
type input "813-8360-4506"
click at [389, 384] on input "text" at bounding box center [406, 387] width 85 height 35
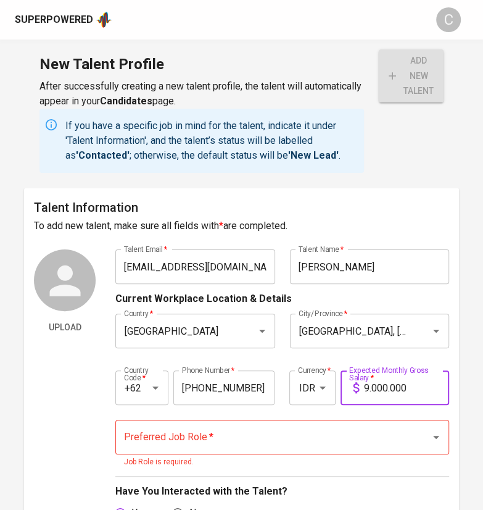
click at [334, 452] on div "Preferred Job Role *" at bounding box center [282, 437] width 334 height 35
type input "9.000.000"
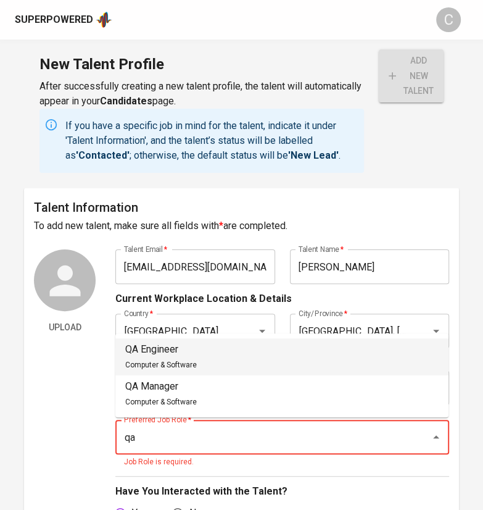
click at [234, 363] on li "QA Engineer Computer & Software" at bounding box center [281, 356] width 333 height 37
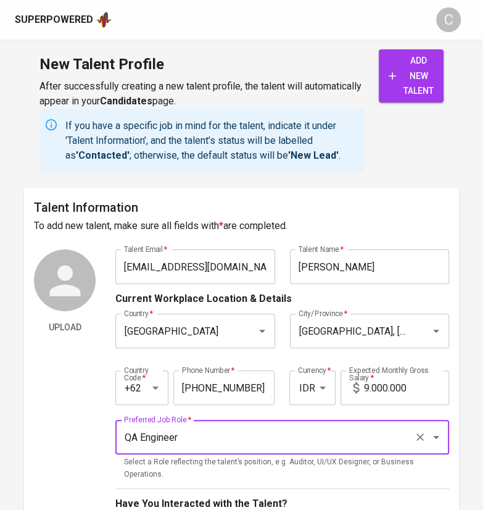
type input "QA Engineer"
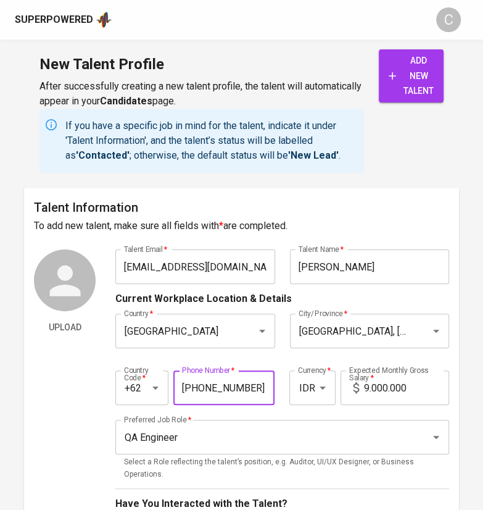
click at [259, 374] on input "813-8360-4506" at bounding box center [223, 387] width 101 height 35
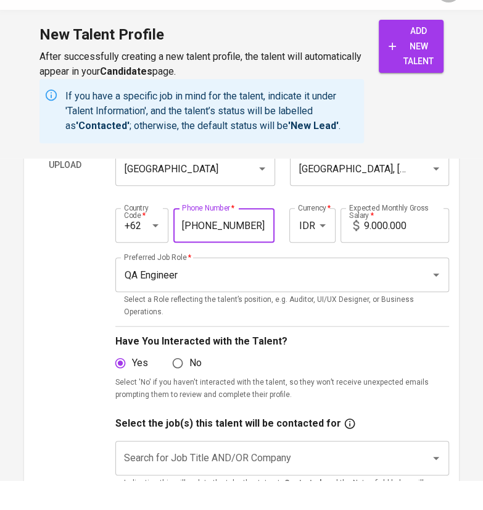
scroll to position [134, 0]
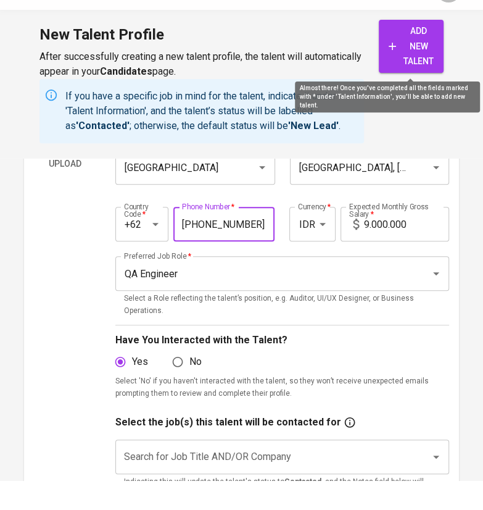
click at [427, 71] on span "add new talent" at bounding box center [411, 76] width 45 height 46
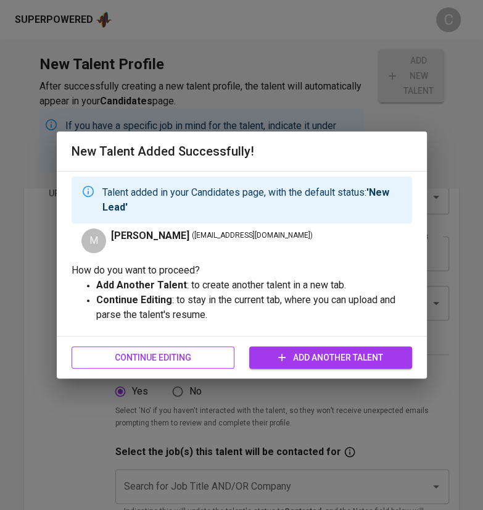
click at [169, 362] on span "Continue Editing" at bounding box center [152, 357] width 143 height 15
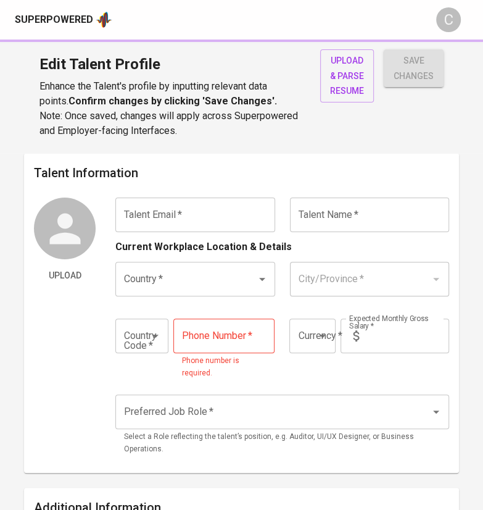
type input "ikhsanbacan@gmail.com"
type input "[PERSON_NAME]"
type input "Indonesia"
type input "Jakarta Timur, DKI Jakarta"
type input "+62"
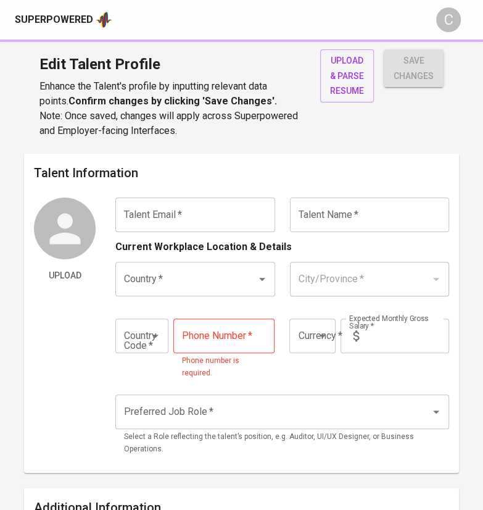
type input "813-8360-4506"
type input "IDR"
type input "QA Engineer"
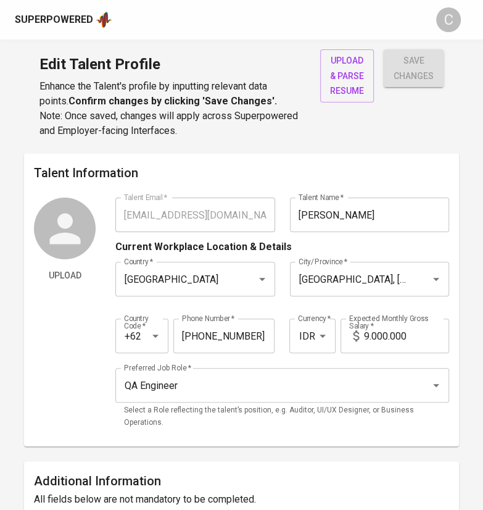
click at [67, 13] on div "Superpowered" at bounding box center [54, 20] width 78 height 14
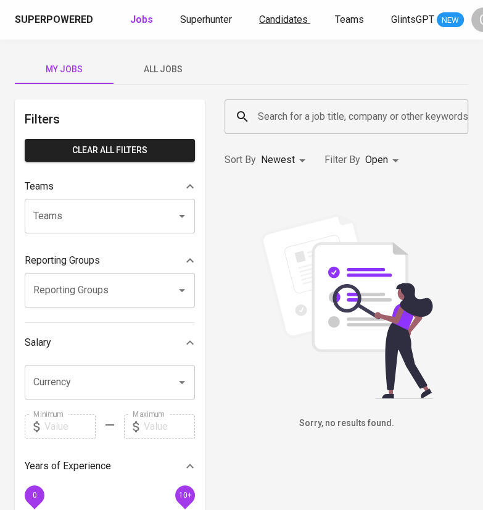
click at [284, 19] on span "Candidates" at bounding box center [283, 20] width 49 height 12
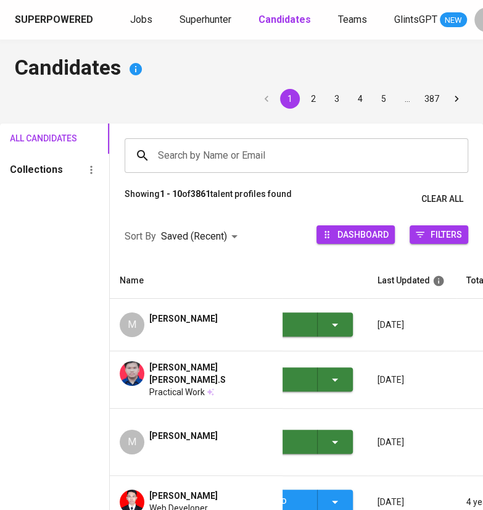
scroll to position [0, 70]
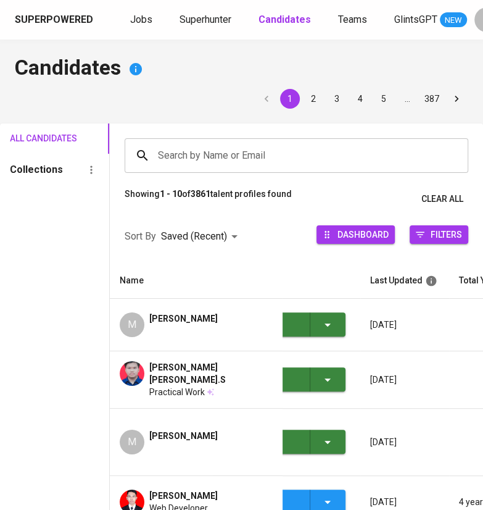
click at [337, 321] on span "New Lead" at bounding box center [284, 324] width 114 height 24
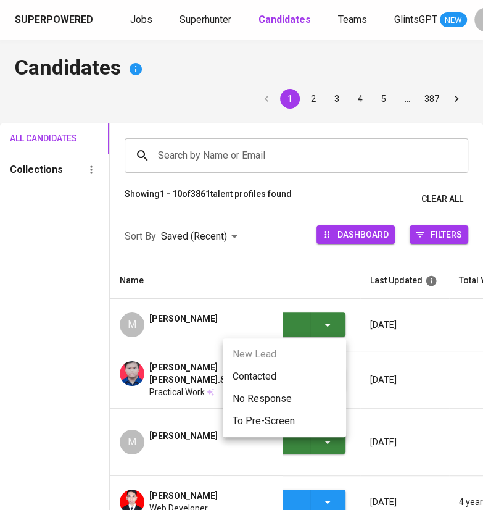
click at [276, 384] on li "Contacted" at bounding box center [284, 376] width 123 height 22
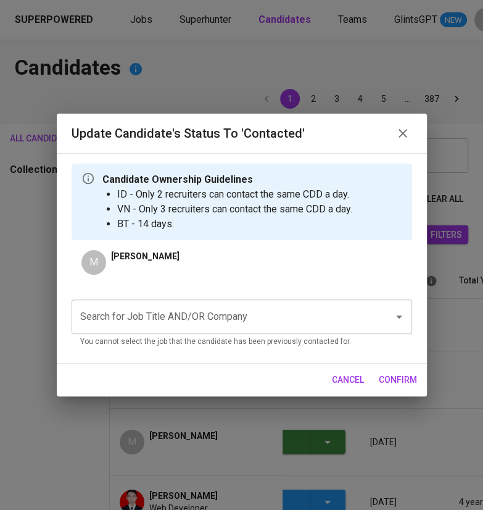
click at [197, 309] on input "Search for Job Title AND/OR Company" at bounding box center [224, 316] width 295 height 23
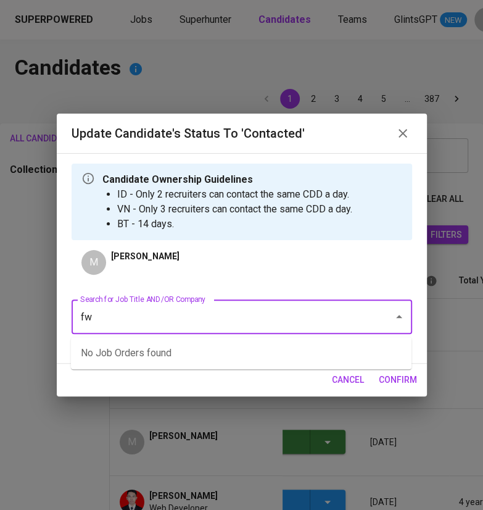
type input "f"
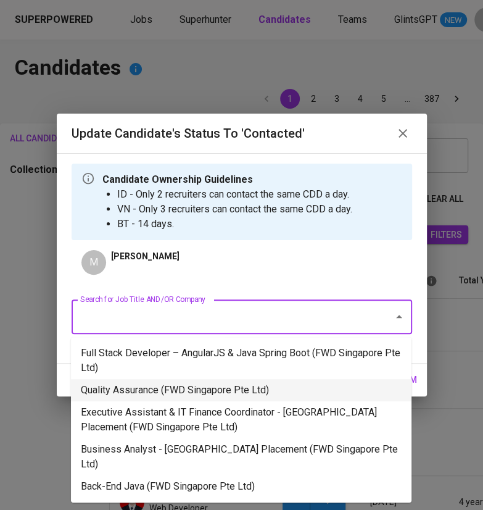
click at [107, 386] on li "Quality Assurance (FWD Singapore Pte Ltd)" at bounding box center [241, 390] width 341 height 22
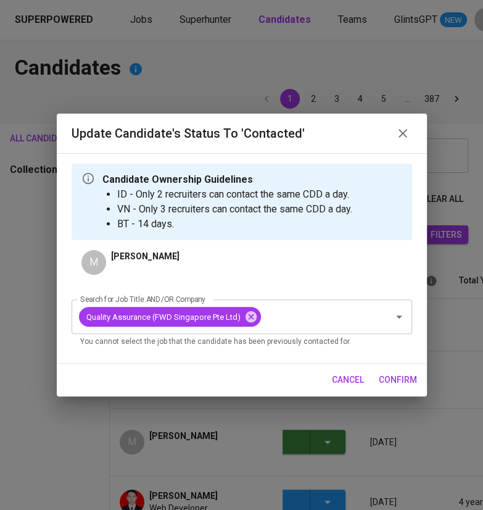
click at [394, 372] on span "confirm" at bounding box center [398, 379] width 38 height 15
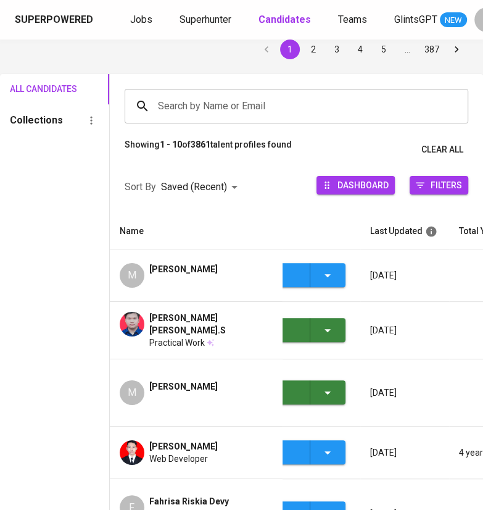
scroll to position [52, 0]
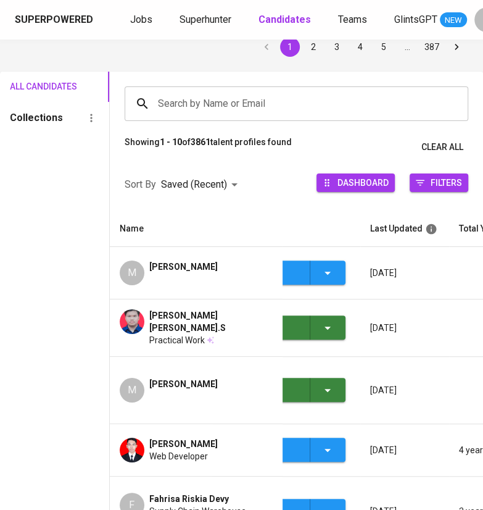
click at [330, 320] on icon "button" at bounding box center [327, 327] width 15 height 15
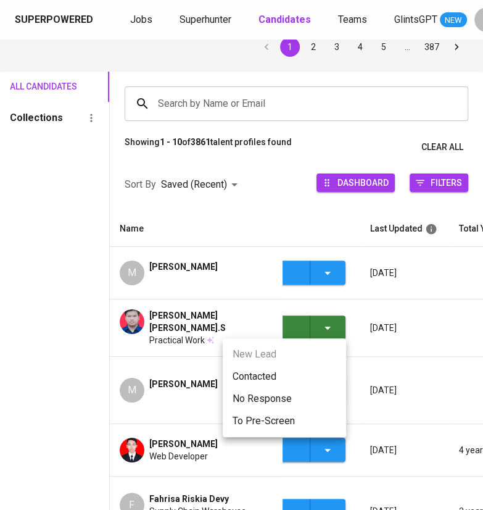
click at [254, 383] on li "Contacted" at bounding box center [284, 376] width 123 height 22
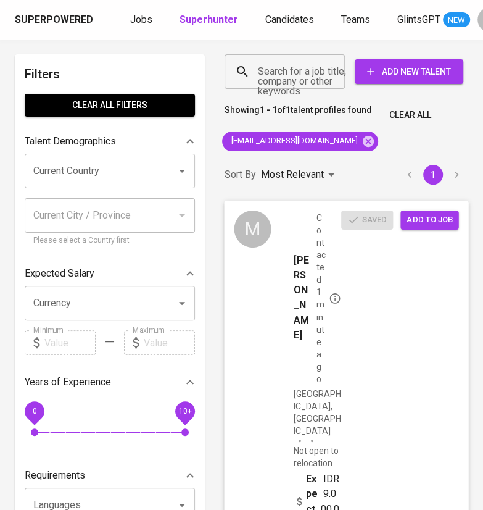
click at [420, 210] on button "Add to job" at bounding box center [429, 219] width 58 height 19
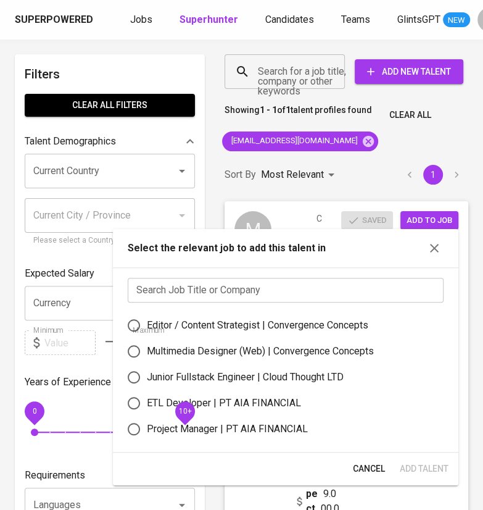
click at [269, 281] on input "text" at bounding box center [286, 290] width 316 height 25
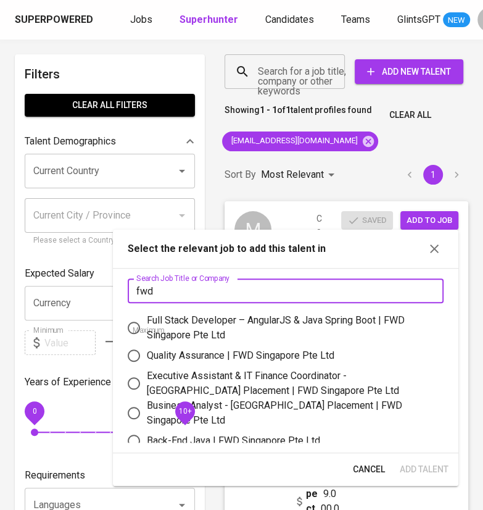
type input "fwd"
click at [224, 358] on div "Quality Assurance | FWD Singapore Pte Ltd" at bounding box center [241, 355] width 188 height 15
click at [147, 358] on input "Quality Assurance | FWD Singapore Pte Ltd" at bounding box center [134, 355] width 26 height 26
radio input "true"
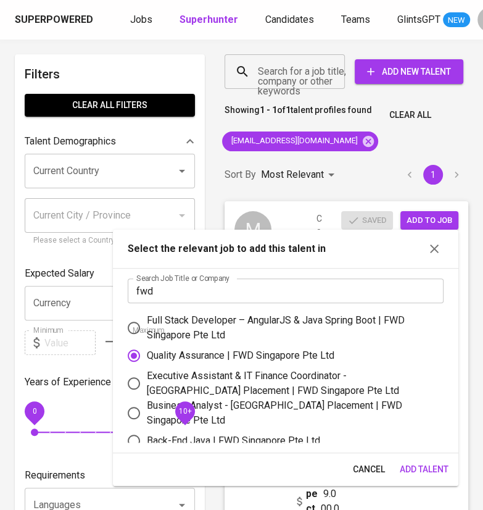
click at [415, 456] on div "Cancel Add Talent" at bounding box center [286, 469] width 346 height 33
click at [417, 462] on span "Add Talent" at bounding box center [424, 469] width 49 height 15
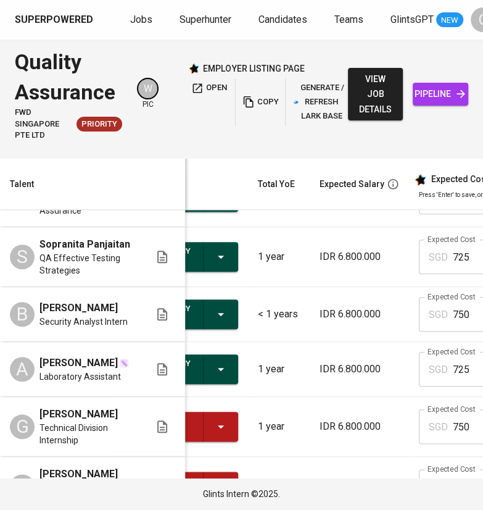
scroll to position [0, 43]
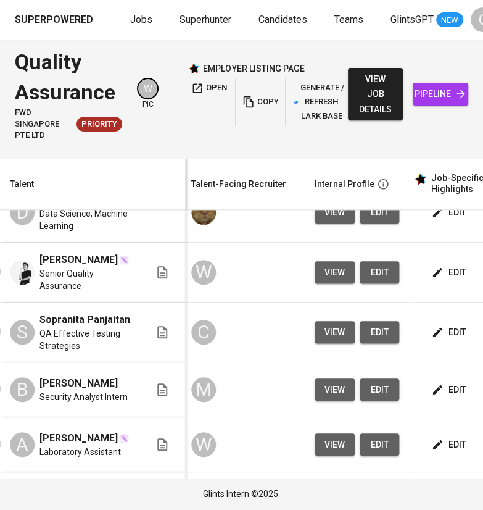
click at [335, 280] on span "view" at bounding box center [335, 272] width 20 height 15
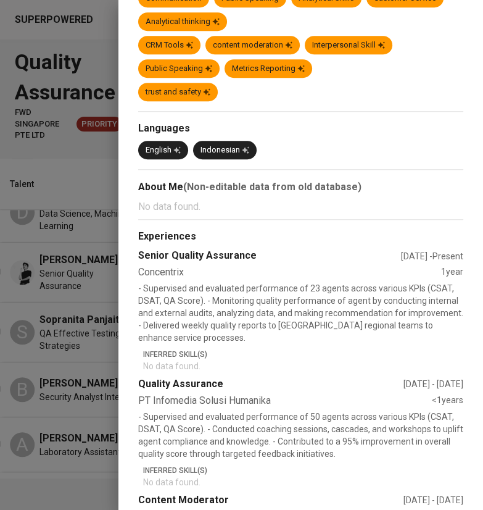
click at [99, 304] on div at bounding box center [241, 255] width 483 height 510
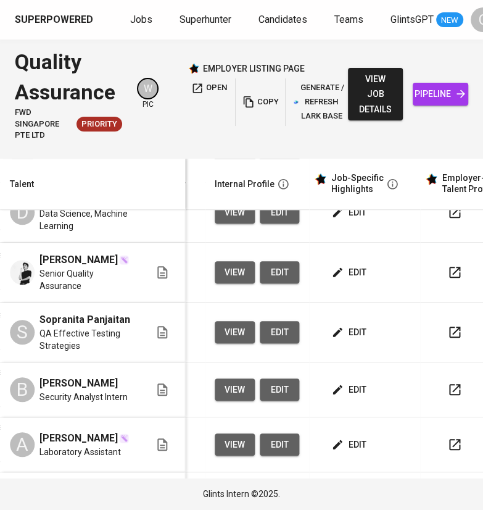
click at [454, 280] on icon "button" at bounding box center [454, 272] width 15 height 15
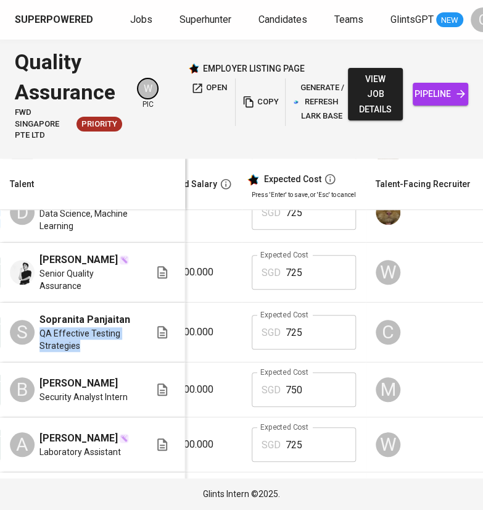
drag, startPoint x: 37, startPoint y: 341, endPoint x: 109, endPoint y: 356, distance: 73.8
click at [109, 352] on div "S Sopranita Panjaitan QA Effective Testing Strategies" at bounding box center [80, 331] width 140 height 39
click at [109, 352] on span "QA Effective Testing Strategies" at bounding box center [87, 339] width 96 height 25
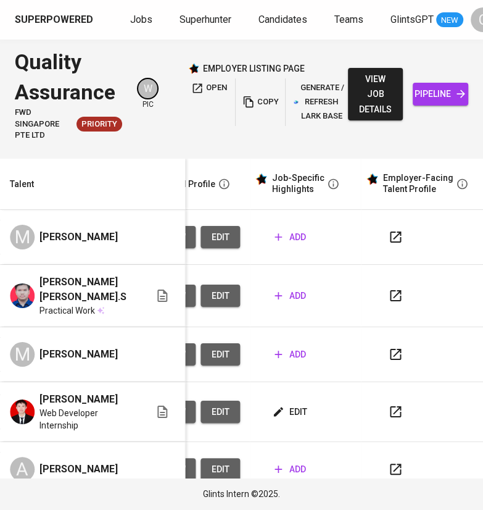
click at [438, 0] on html "Superpowered Jobs Superhunter Candidates Teams GlintsGPT NEW C Quality Assuranc…" at bounding box center [241, 255] width 483 height 510
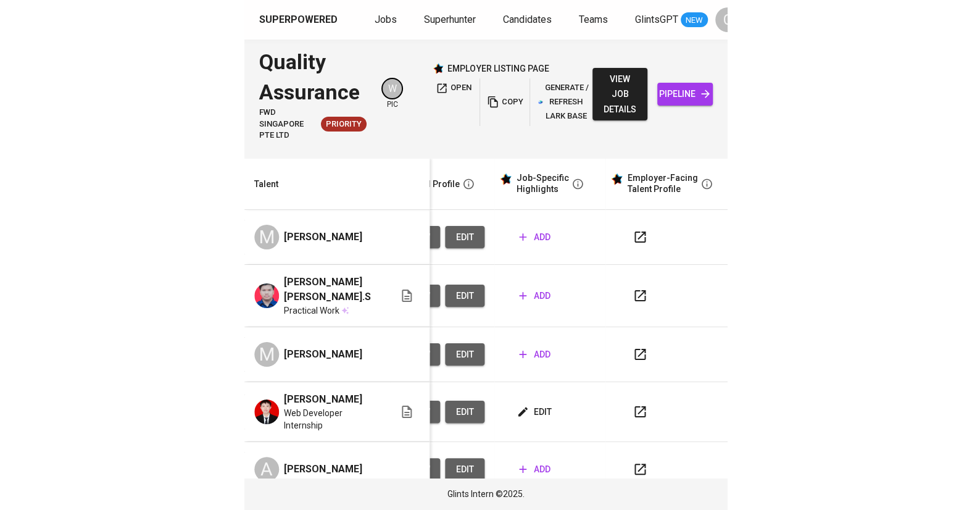
scroll to position [0, 93]
